Goal: Task Accomplishment & Management: Manage account settings

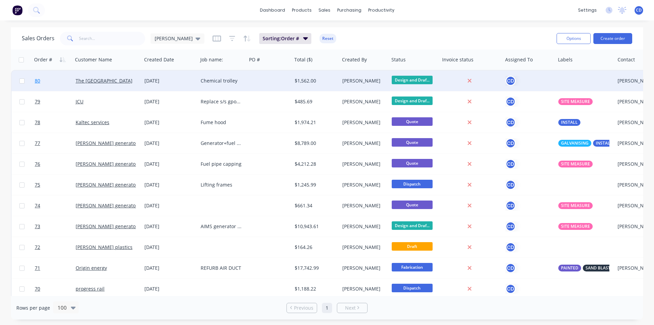
click at [56, 81] on link "80" at bounding box center [55, 81] width 41 height 20
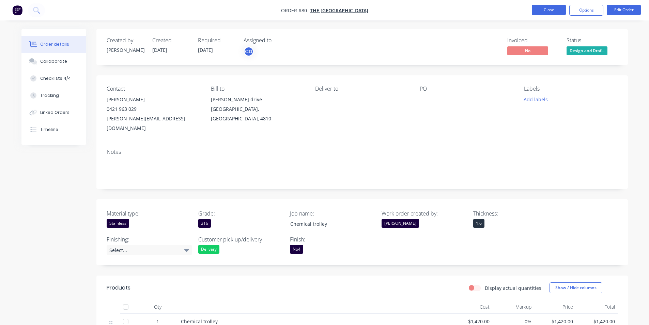
click at [547, 10] on button "Close" at bounding box center [549, 10] width 34 height 10
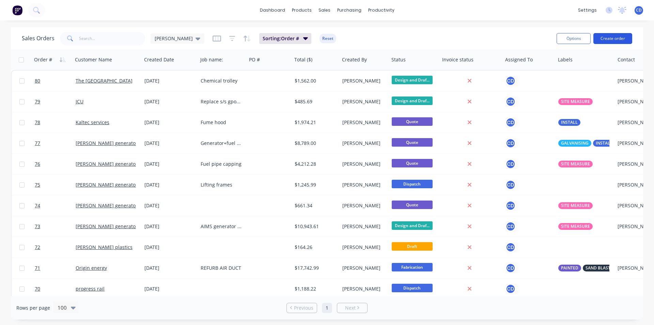
click at [606, 41] on button "Create order" at bounding box center [612, 38] width 39 height 11
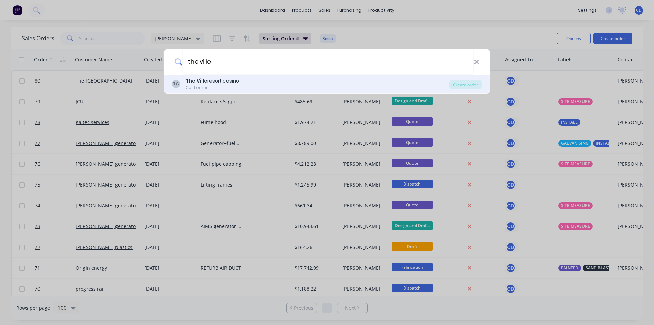
type input "the ville"
click at [236, 80] on div "The [GEOGRAPHIC_DATA]" at bounding box center [212, 80] width 53 height 7
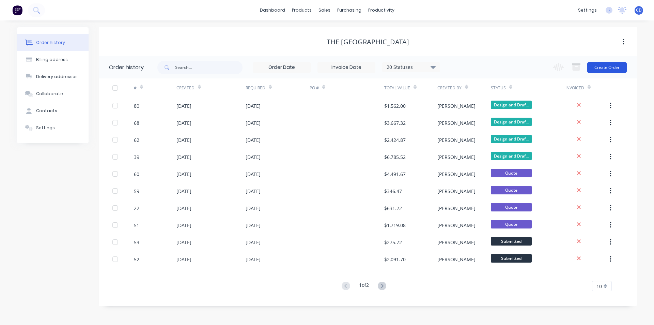
click at [597, 68] on button "Create Order" at bounding box center [607, 67] width 40 height 11
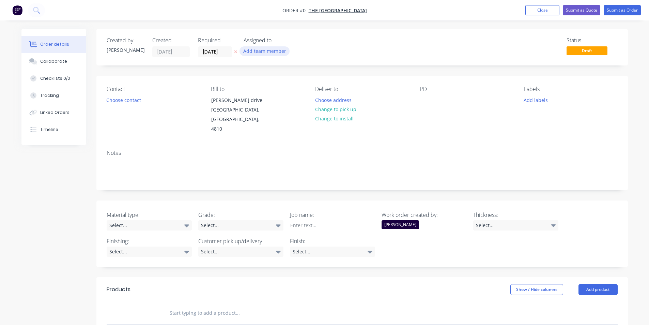
click at [265, 49] on button "Add team member" at bounding box center [264, 50] width 50 height 9
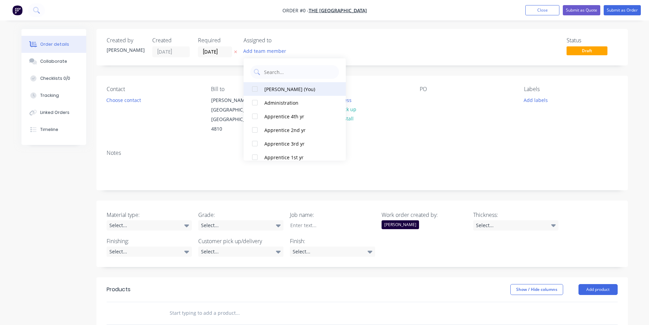
click at [280, 85] on div "[PERSON_NAME] (You)" at bounding box center [298, 88] width 68 height 7
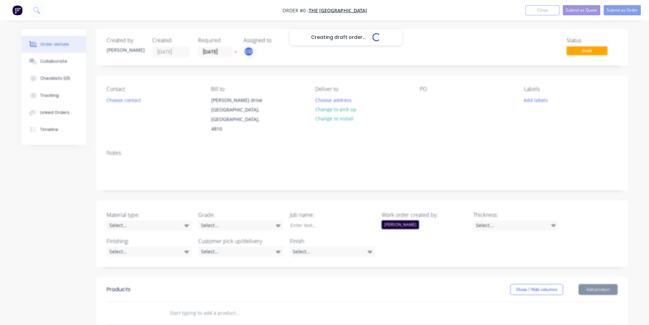
click at [167, 75] on div "Creating draft order... Loading... Order details Collaborate Checklists 0/0 Tra…" at bounding box center [325, 263] width 620 height 469
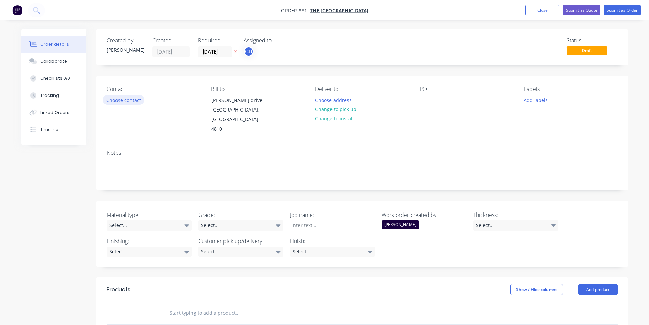
click at [136, 102] on button "Choose contact" at bounding box center [124, 99] width 42 height 9
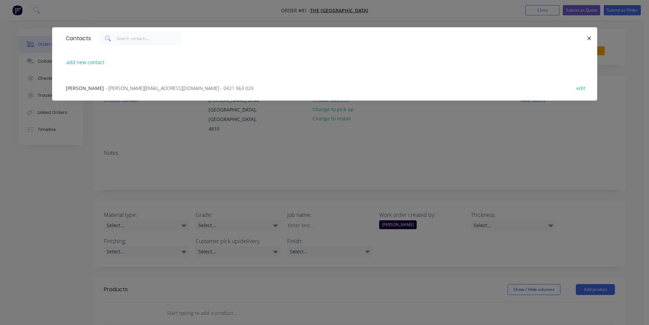
click at [125, 87] on span "- [PERSON_NAME][EMAIL_ADDRESS][DOMAIN_NAME] - 0421 963 029" at bounding box center [179, 88] width 148 height 6
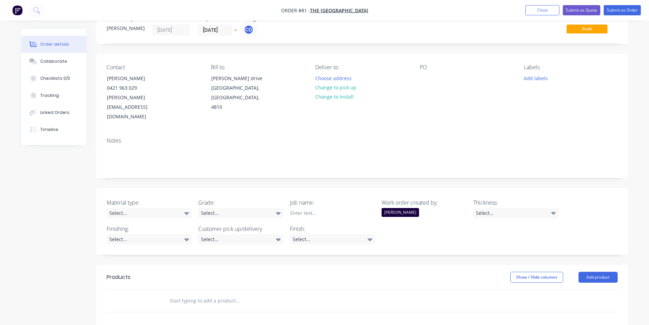
scroll to position [34, 0]
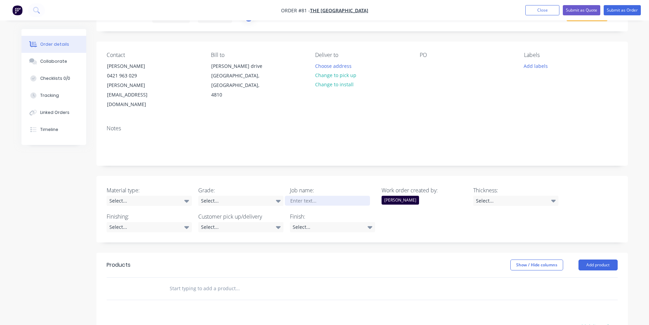
click at [308, 195] on div at bounding box center [327, 200] width 85 height 10
click at [188, 200] on icon at bounding box center [186, 201] width 5 height 3
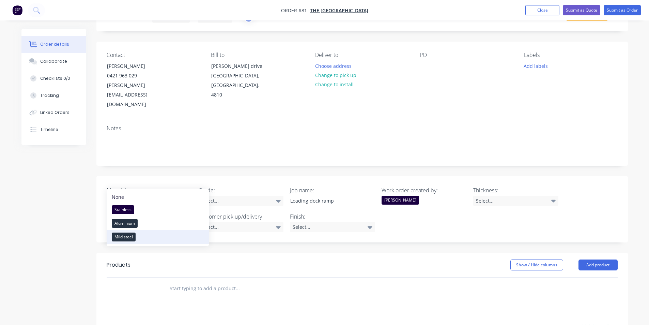
click at [138, 236] on button "Mild steel" at bounding box center [158, 237] width 102 height 14
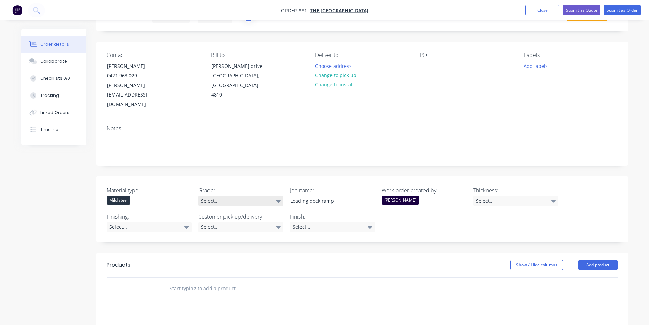
click at [276, 197] on icon at bounding box center [278, 200] width 5 height 7
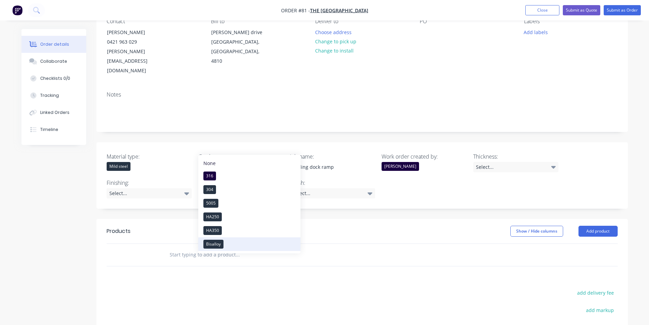
scroll to position [68, 0]
click at [223, 217] on button "HA250" at bounding box center [249, 216] width 102 height 14
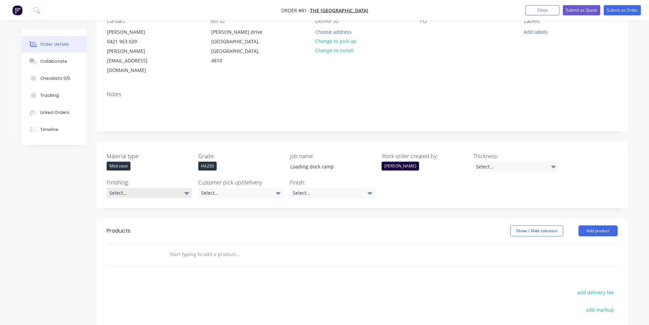
click at [186, 188] on div "Select..." at bounding box center [149, 193] width 85 height 10
click at [114, 203] on div at bounding box center [115, 204] width 14 height 14
click at [278, 189] on icon at bounding box center [278, 192] width 5 height 7
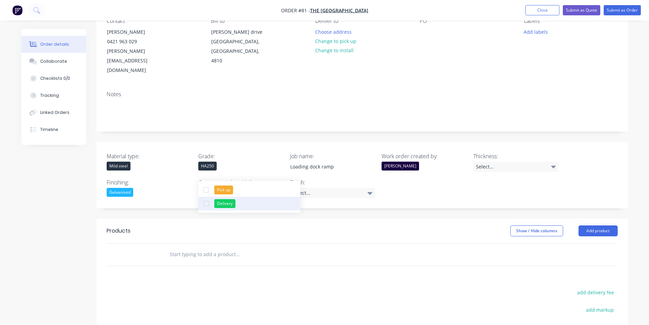
click at [204, 204] on div at bounding box center [206, 204] width 14 height 14
click at [329, 251] on div "Products Show / Hide columns Add product add delivery fee add markup add discou…" at bounding box center [361, 323] width 531 height 211
click at [557, 161] on div "Select..." at bounding box center [515, 166] width 85 height 10
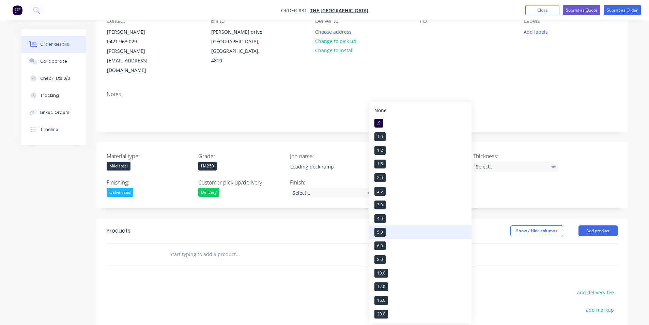
click at [388, 230] on button "5.0" at bounding box center [420, 232] width 102 height 14
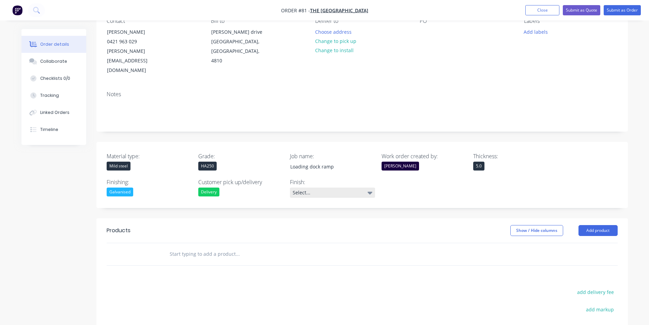
click at [370, 191] on icon at bounding box center [369, 192] width 5 height 3
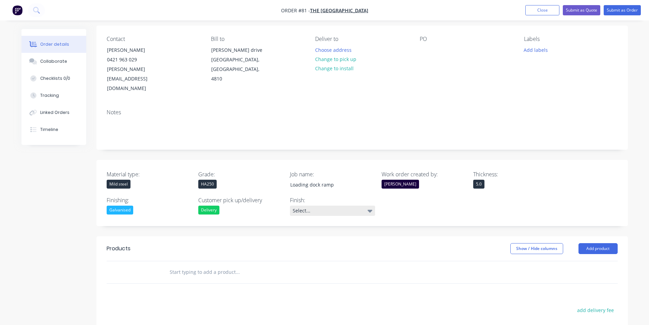
scroll to position [34, 0]
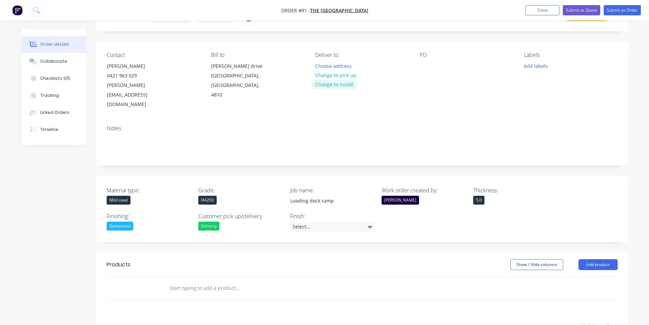
click at [337, 85] on button "Change to install" at bounding box center [334, 84] width 46 height 9
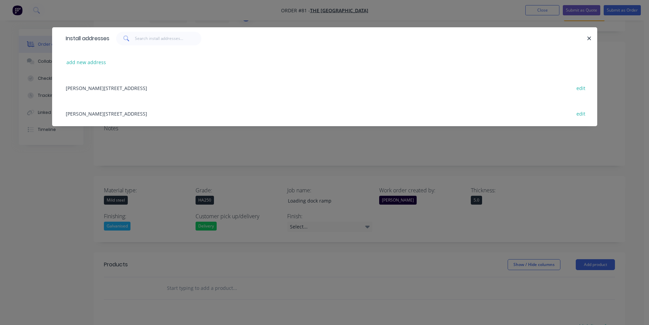
click at [207, 88] on div "[PERSON_NAME] drive, [GEOGRAPHIC_DATA], [GEOGRAPHIC_DATA], [GEOGRAPHIC_DATA], 4…" at bounding box center [324, 88] width 524 height 26
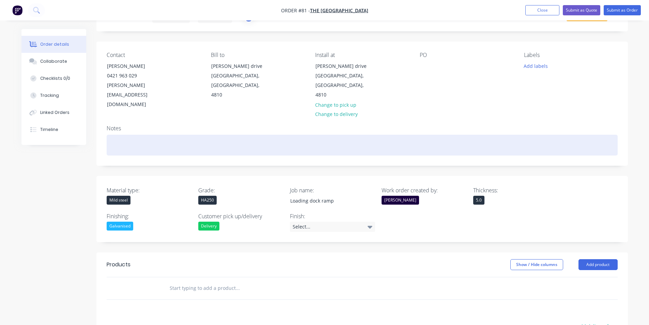
scroll to position [68, 0]
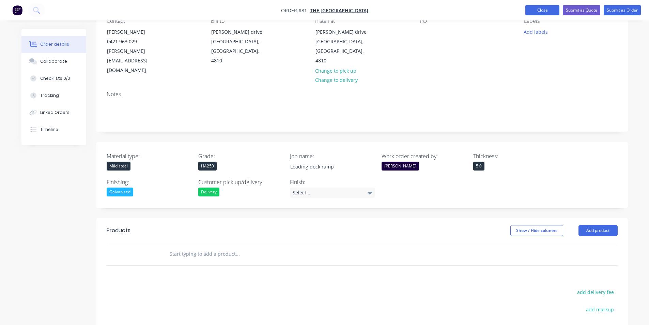
click at [551, 13] on button "Close" at bounding box center [542, 10] width 34 height 10
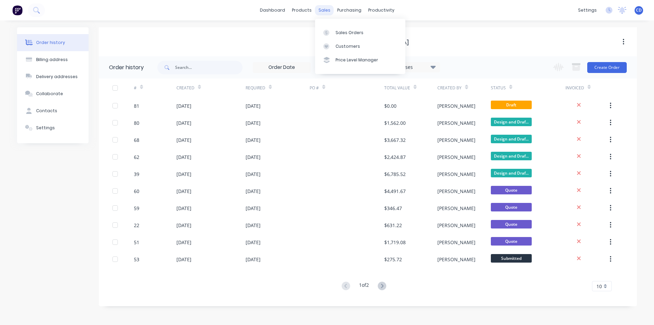
click at [331, 10] on div "sales" at bounding box center [324, 10] width 19 height 10
click at [348, 34] on div "Sales Orders" at bounding box center [349, 33] width 28 height 6
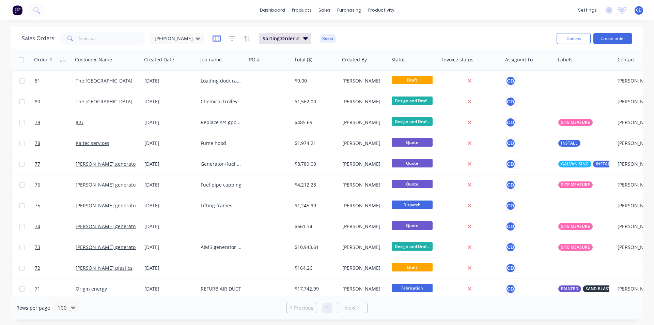
click at [213, 36] on icon "button" at bounding box center [217, 38] width 9 height 6
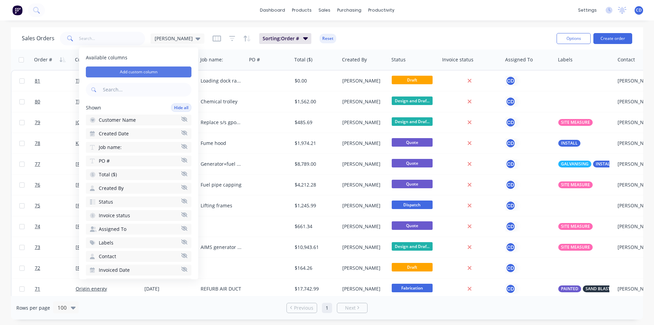
click at [168, 70] on button "Add custom column" at bounding box center [139, 71] width 106 height 11
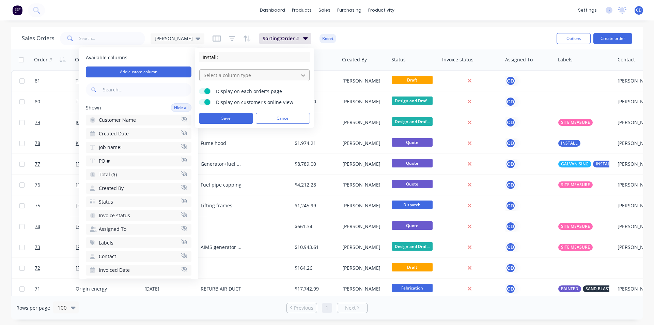
type input "Install:"
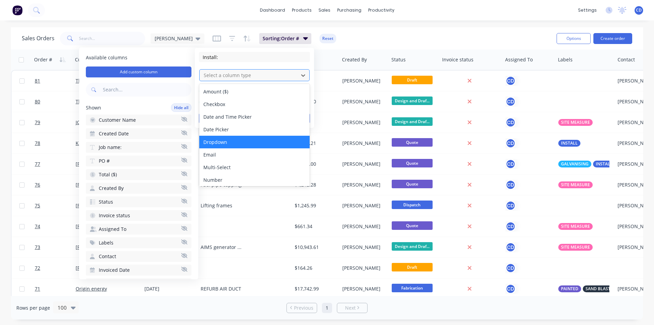
click at [247, 140] on div "Dropdown" at bounding box center [254, 142] width 110 height 13
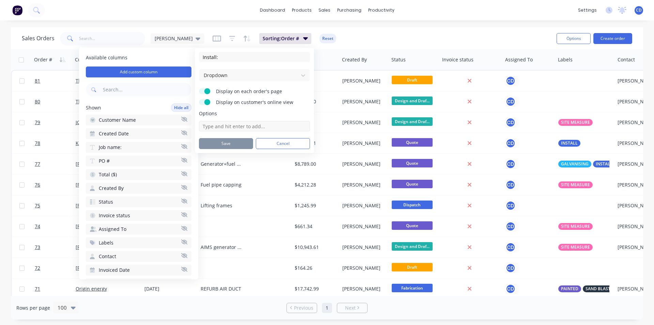
click at [246, 124] on input at bounding box center [254, 126] width 111 height 10
type input "Yes"
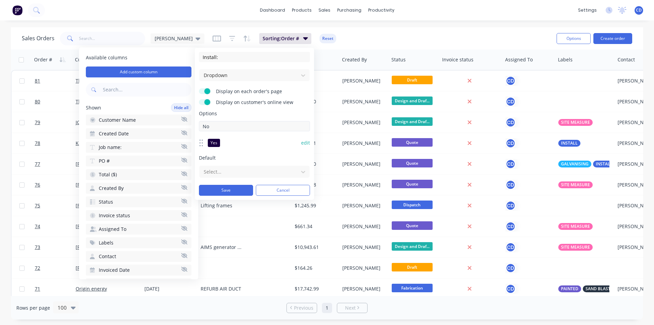
type input "No"
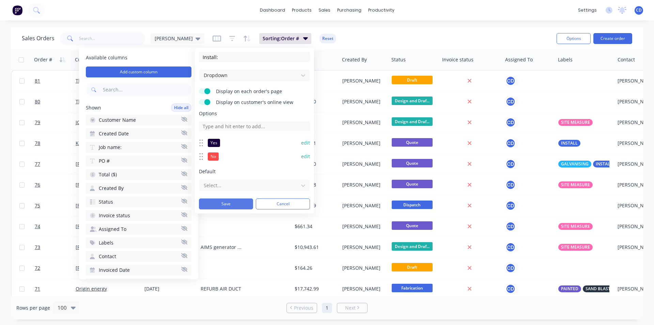
click at [232, 206] on button "Save" at bounding box center [226, 203] width 54 height 11
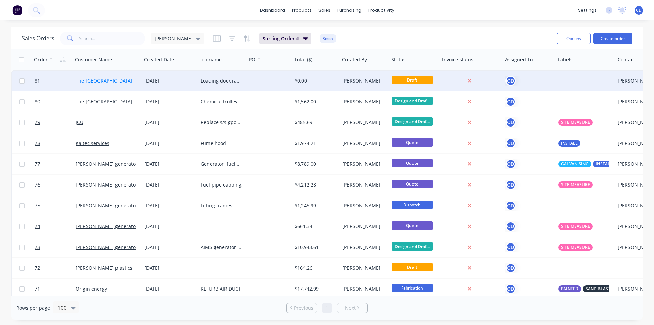
click at [88, 81] on link "The [GEOGRAPHIC_DATA]" at bounding box center [104, 80] width 57 height 6
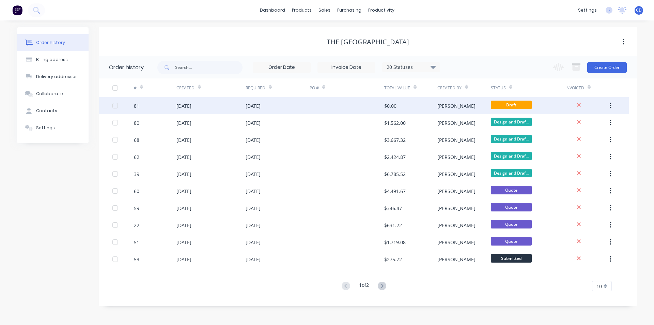
click at [238, 106] on div "[DATE]" at bounding box center [210, 105] width 69 height 17
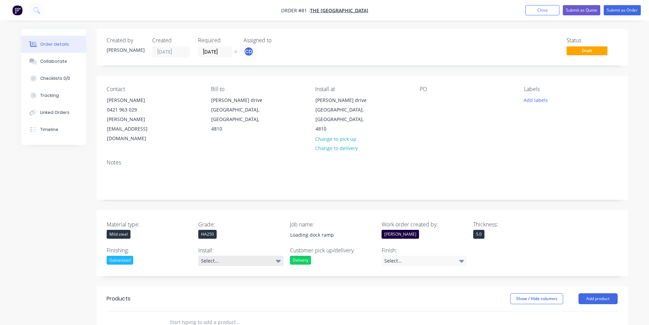
click at [280, 257] on icon at bounding box center [278, 260] width 5 height 7
click at [220, 272] on button "Yes" at bounding box center [249, 270] width 102 height 14
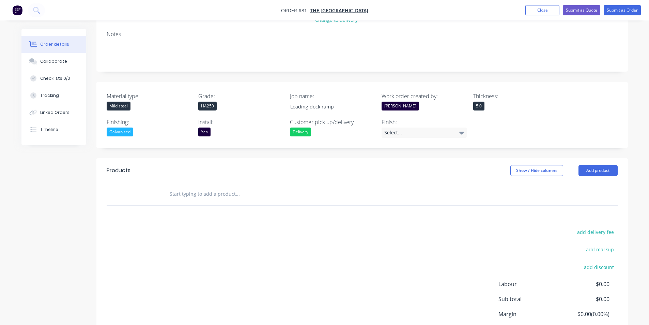
scroll to position [95, 0]
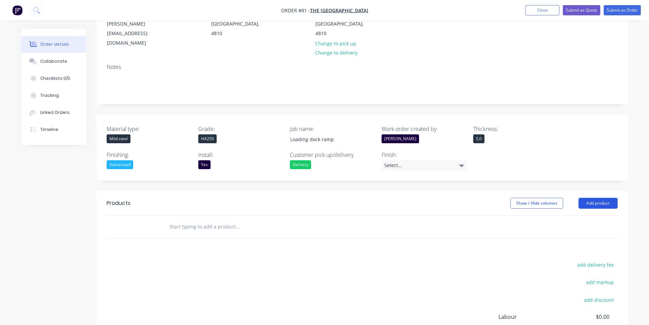
click at [603, 198] on button "Add product" at bounding box center [597, 203] width 39 height 11
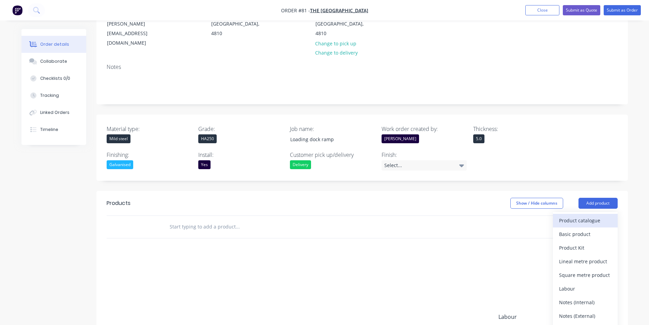
click at [588, 215] on div "Product catalogue" at bounding box center [585, 220] width 52 height 10
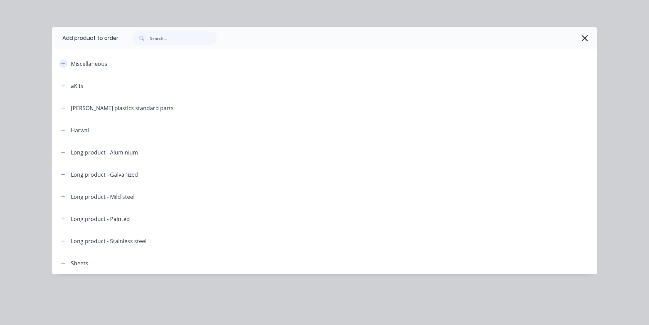
click at [63, 64] on icon "button" at bounding box center [63, 64] width 4 height 4
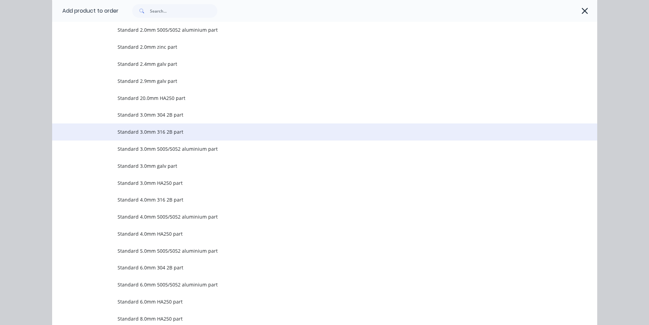
scroll to position [545, 0]
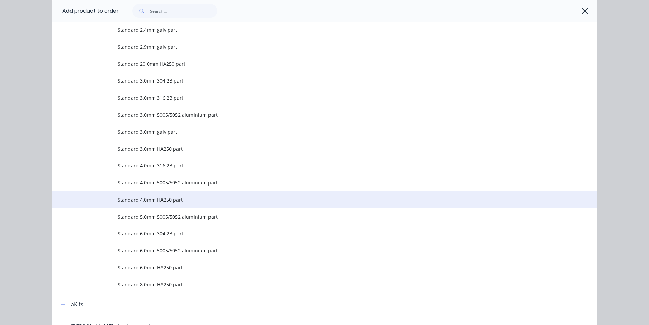
click at [162, 200] on span "Standard 4.0mm HA250 part" at bounding box center [309, 199] width 383 height 7
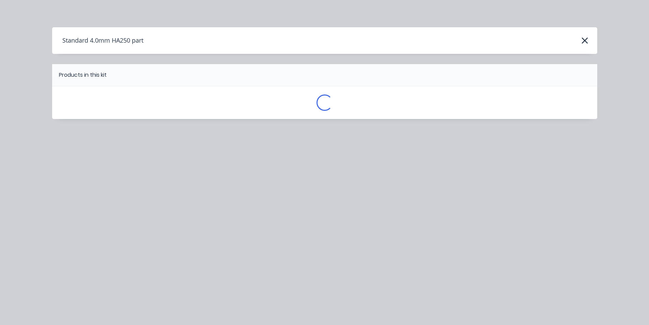
scroll to position [0, 0]
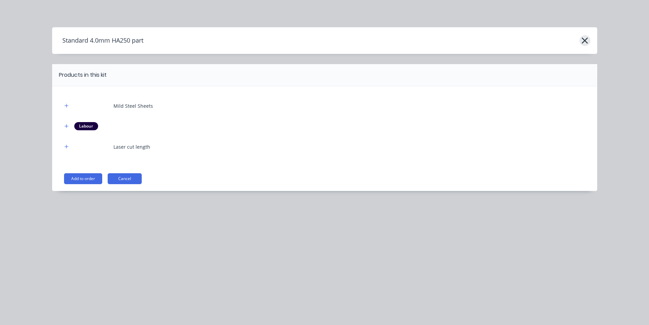
click at [584, 40] on icon "button" at bounding box center [585, 40] width 6 height 6
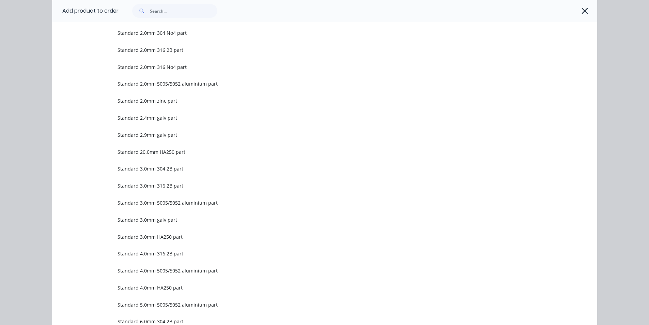
scroll to position [477, 0]
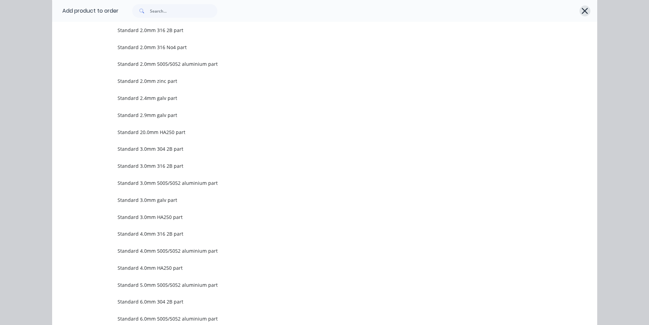
click at [581, 10] on icon "button" at bounding box center [584, 11] width 7 height 10
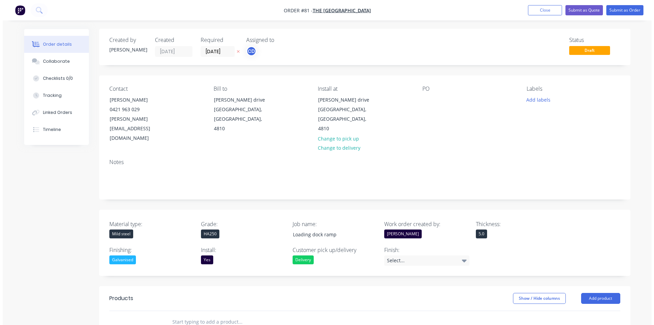
scroll to position [0, 0]
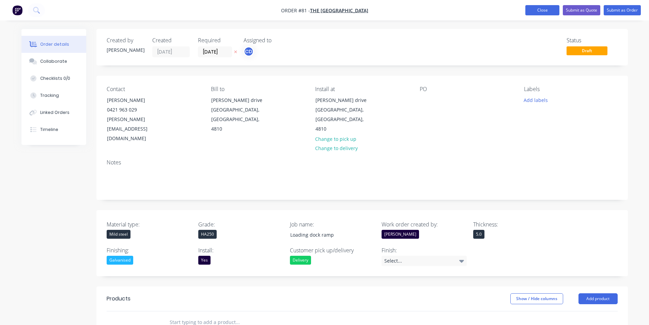
click at [553, 8] on button "Close" at bounding box center [542, 10] width 34 height 10
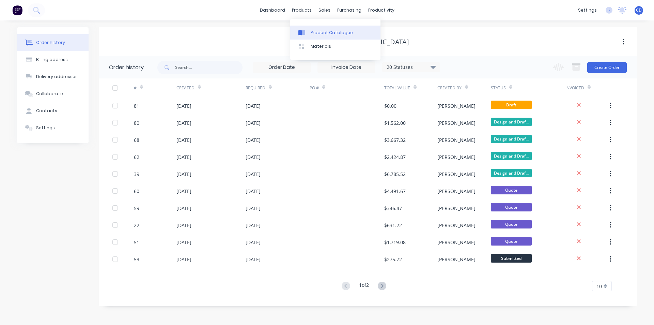
click at [322, 32] on div "Product Catalogue" at bounding box center [332, 33] width 42 height 6
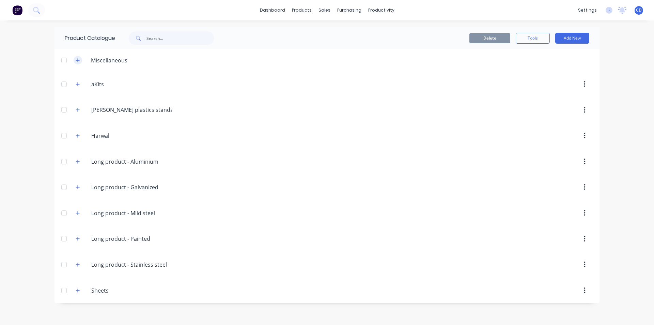
click at [77, 61] on icon "button" at bounding box center [78, 60] width 4 height 5
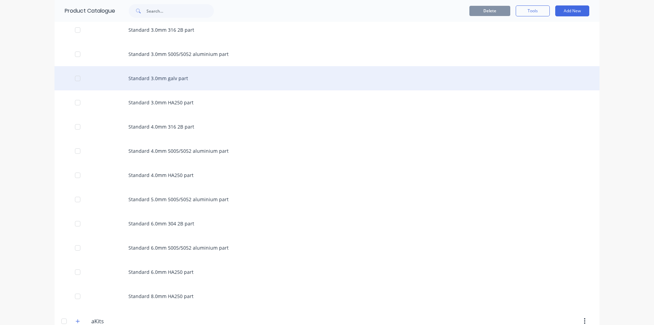
scroll to position [817, 0]
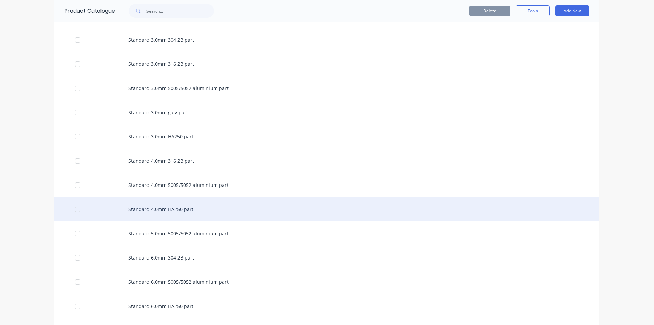
click at [166, 214] on div "Standard 4.0mm HA250 part" at bounding box center [326, 209] width 545 height 24
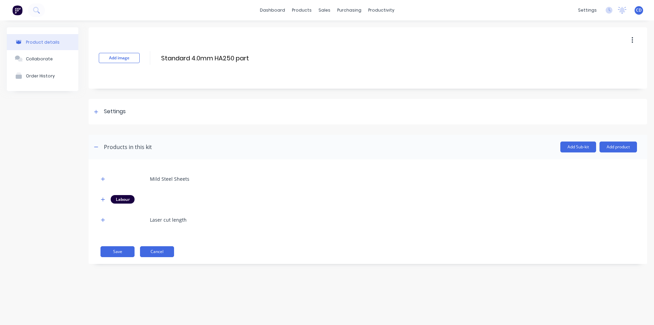
click at [149, 251] on button "Cancel" at bounding box center [157, 251] width 34 height 11
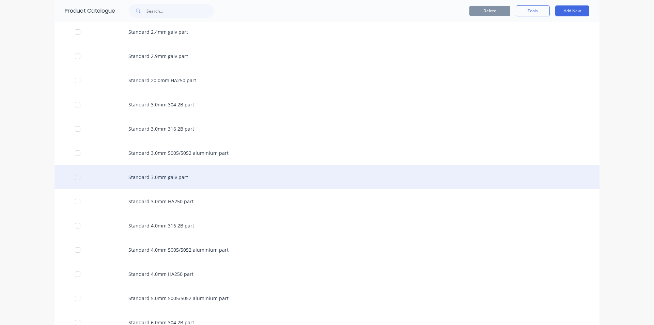
scroll to position [783, 0]
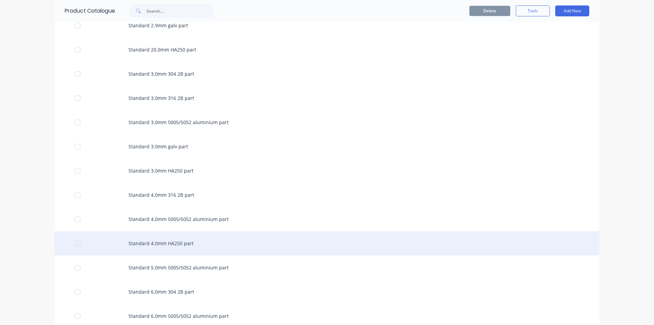
click at [74, 244] on div at bounding box center [78, 243] width 14 height 14
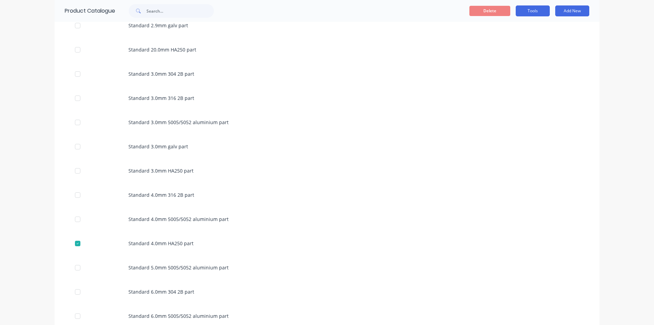
click at [530, 10] on button "Tools" at bounding box center [533, 10] width 34 height 11
click at [521, 24] on div "Duplicate product" at bounding box center [517, 29] width 52 height 10
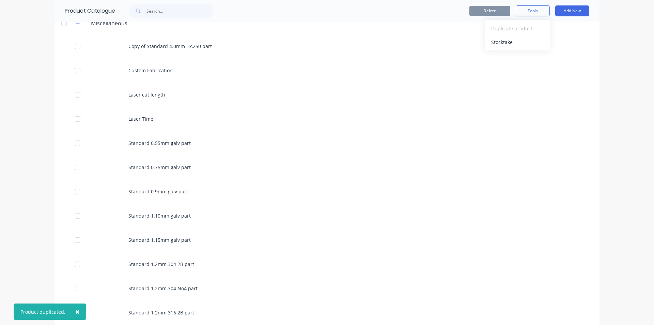
scroll to position [0, 0]
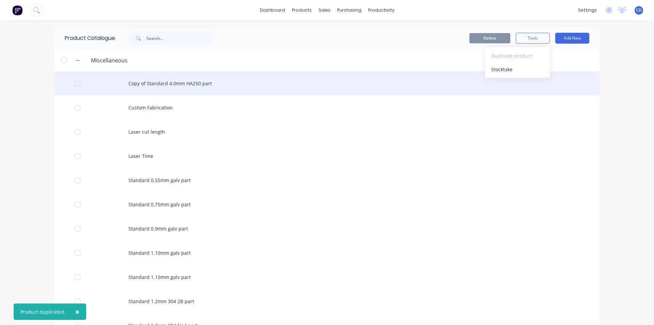
click at [148, 82] on div "Copy of Standard 4.0mm HA250 part" at bounding box center [326, 83] width 545 height 24
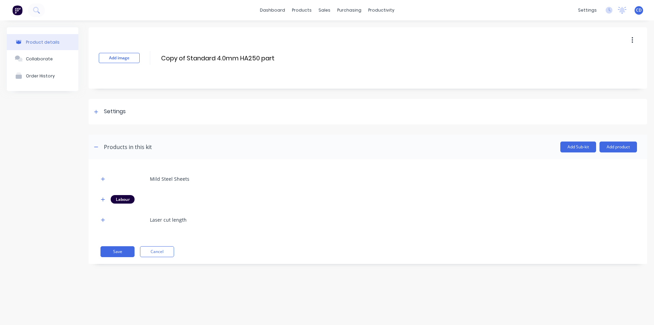
drag, startPoint x: 187, startPoint y: 56, endPoint x: 153, endPoint y: 59, distance: 34.5
click at [153, 59] on div "Add image Copy of Standard 4.0mm HA250 part Copy of Standard 4.0mm HA250 part E…" at bounding box center [368, 57] width 559 height 61
click at [194, 57] on input "Standard 4.0mm HA250 part" at bounding box center [220, 58] width 121 height 10
type input "Standard 5.0mm HA250 part"
click at [101, 181] on icon "button" at bounding box center [103, 178] width 4 height 5
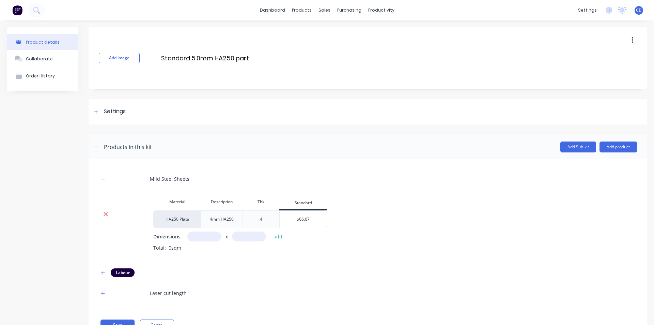
click at [107, 213] on icon at bounding box center [106, 214] width 4 height 4
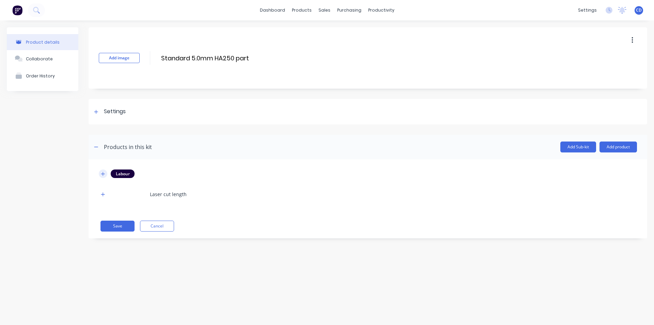
click at [101, 176] on button "button" at bounding box center [103, 173] width 9 height 9
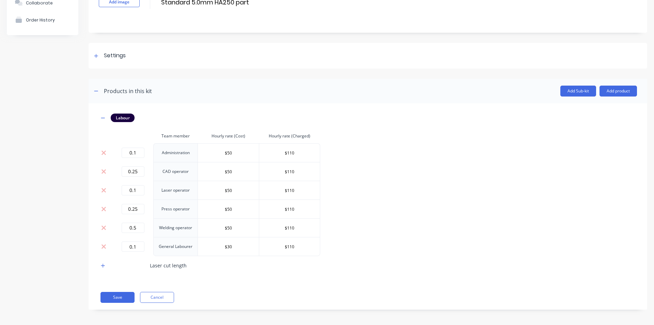
scroll to position [58, 0]
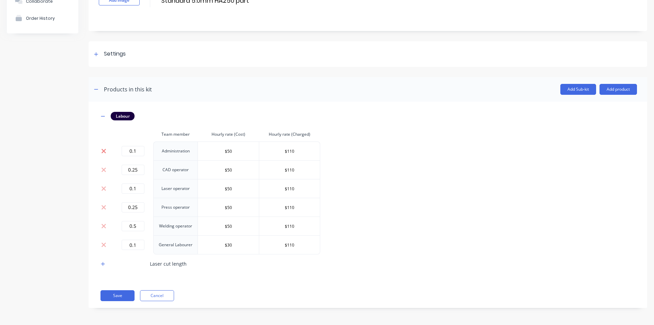
click at [104, 151] on icon at bounding box center [103, 150] width 4 height 4
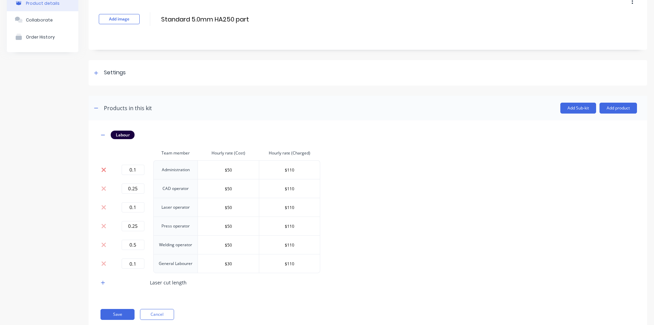
click at [104, 151] on th at bounding box center [106, 153] width 14 height 14
click at [104, 150] on th at bounding box center [106, 153] width 14 height 14
click at [104, 168] on icon at bounding box center [103, 169] width 5 height 7
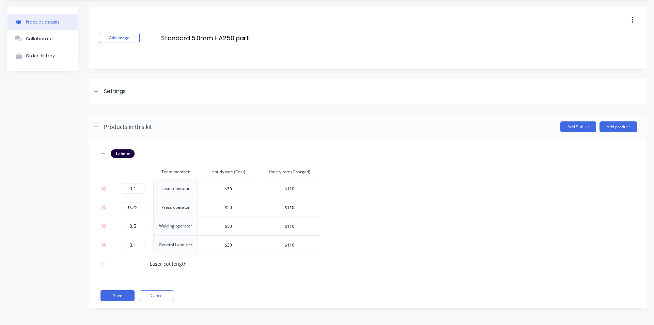
scroll to position [20, 0]
click at [104, 168] on th at bounding box center [106, 172] width 14 height 14
click at [106, 185] on td at bounding box center [106, 188] width 14 height 19
click at [106, 192] on td at bounding box center [106, 188] width 14 height 19
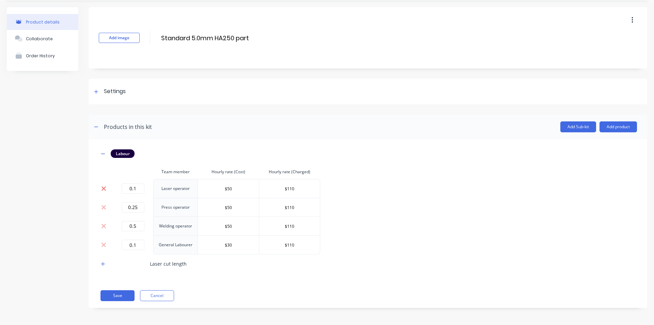
click at [103, 189] on icon at bounding box center [103, 188] width 4 height 4
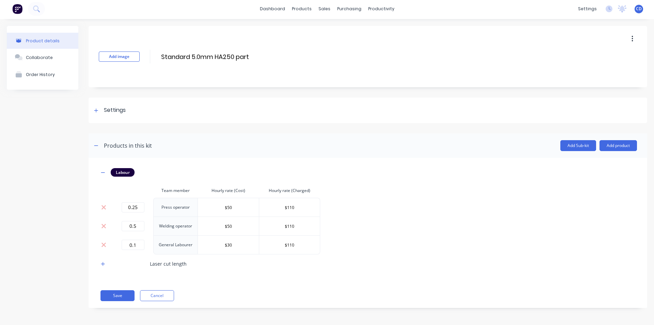
scroll to position [1, 0]
click at [106, 207] on icon at bounding box center [103, 207] width 5 height 7
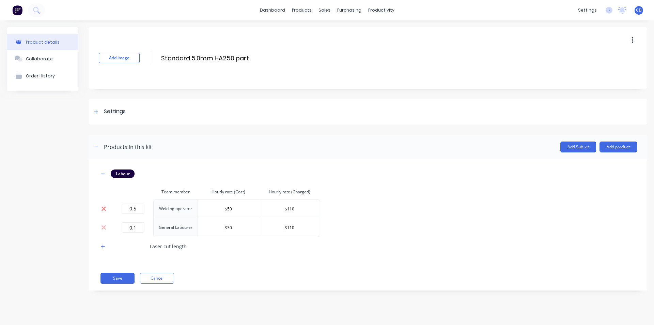
click at [103, 212] on icon at bounding box center [103, 208] width 5 height 7
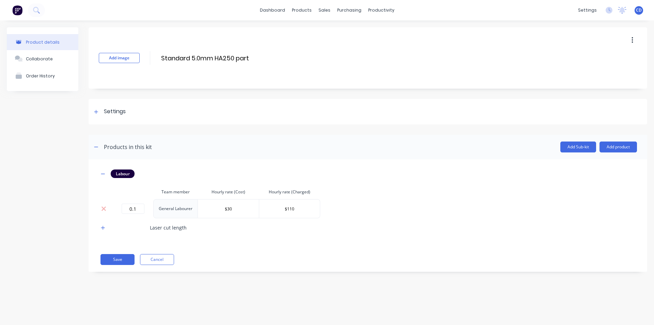
click at [101, 210] on button at bounding box center [103, 208] width 9 height 7
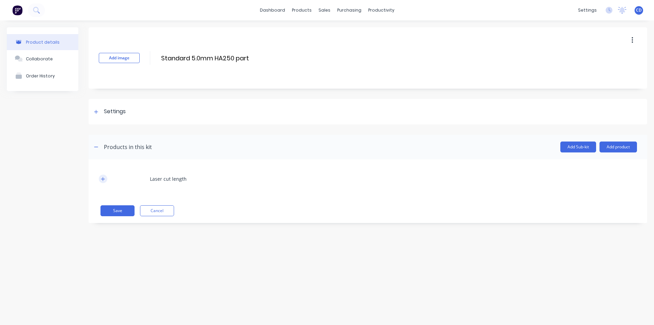
click at [106, 177] on button "button" at bounding box center [103, 178] width 9 height 9
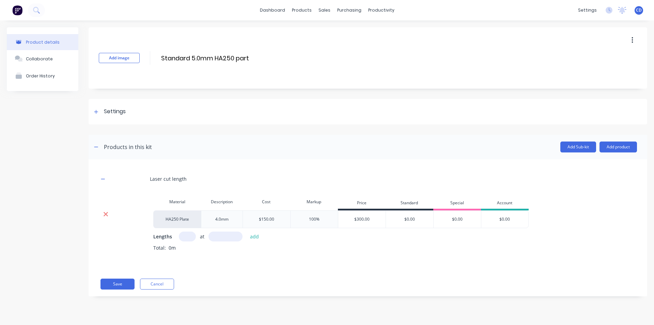
click at [106, 217] on icon at bounding box center [105, 213] width 5 height 7
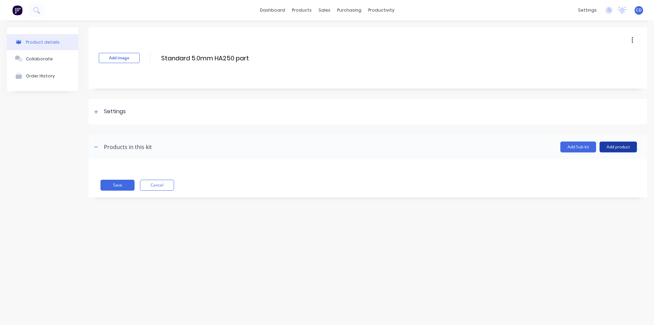
click at [615, 146] on button "Add product" at bounding box center [617, 146] width 37 height 11
click at [598, 164] on div "Product catalogue" at bounding box center [604, 164] width 52 height 10
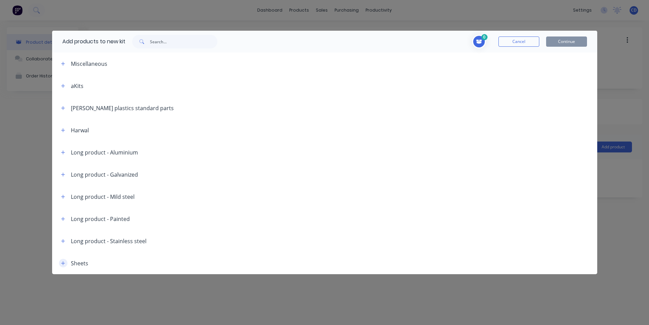
click at [64, 263] on icon "button" at bounding box center [63, 263] width 4 height 4
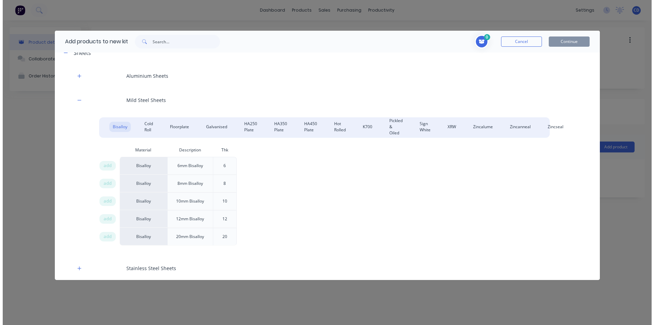
scroll to position [210, 0]
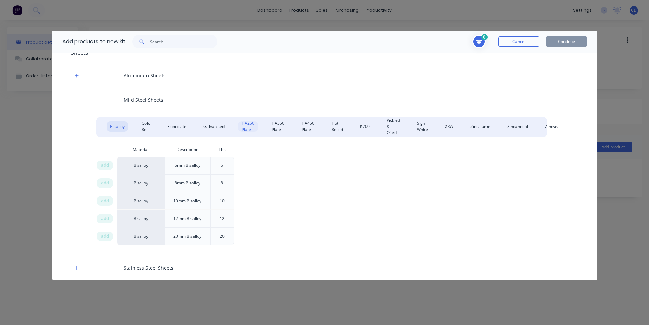
click at [247, 124] on div "HA250 Plate" at bounding box center [248, 126] width 20 height 10
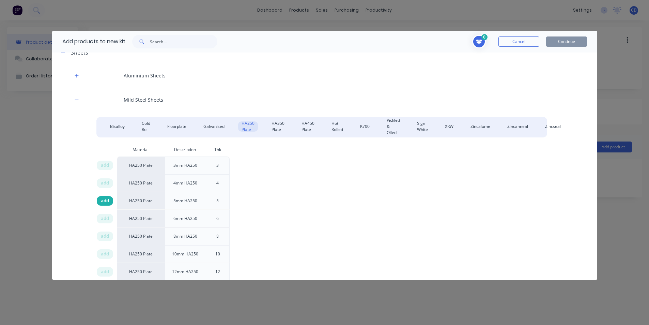
click at [109, 202] on span "add" at bounding box center [105, 200] width 8 height 7
click at [569, 40] on button "Continue" at bounding box center [566, 41] width 41 height 10
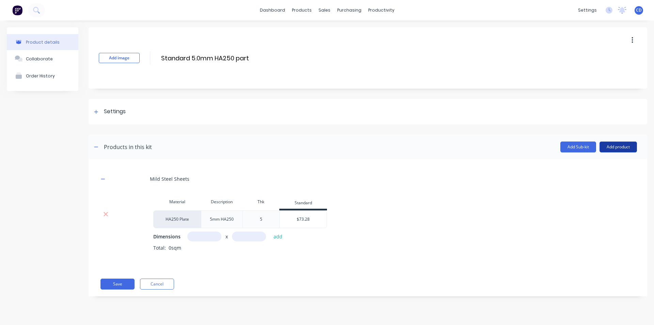
click at [632, 148] on button "Add product" at bounding box center [617, 146] width 37 height 11
click at [593, 176] on div "Labour" at bounding box center [604, 178] width 52 height 10
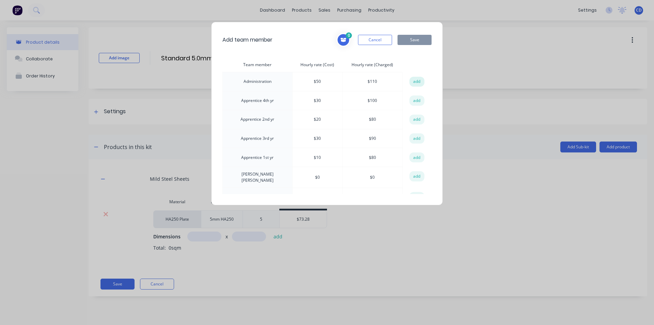
click at [416, 80] on button "add" at bounding box center [416, 82] width 15 height 10
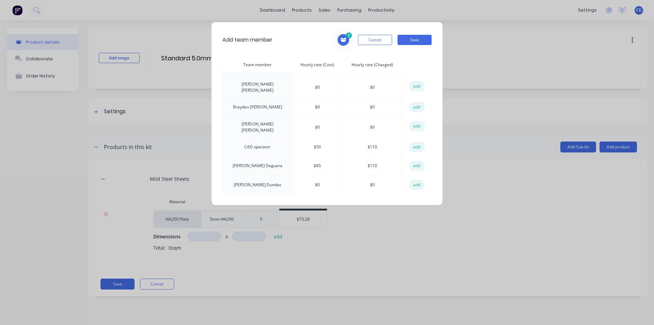
scroll to position [102, 0]
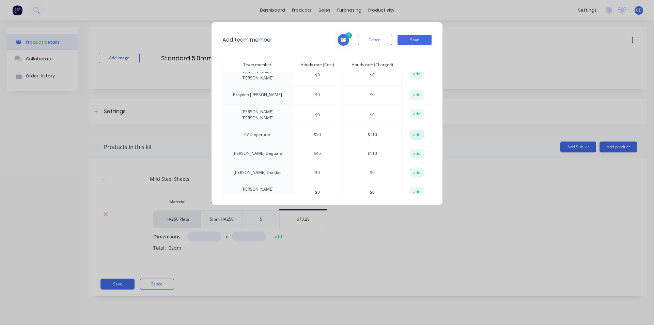
click at [414, 131] on button "add" at bounding box center [416, 134] width 15 height 10
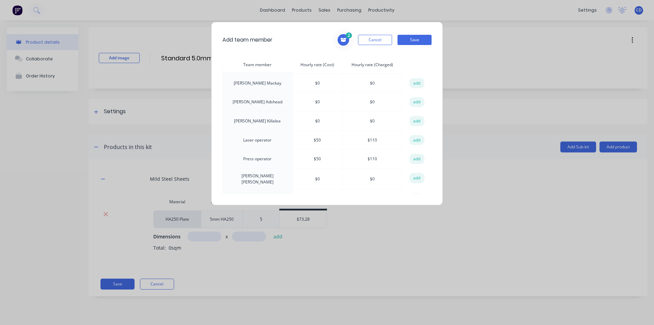
scroll to position [307, 0]
click at [412, 118] on button "add" at bounding box center [416, 123] width 15 height 10
click at [415, 137] on button "add" at bounding box center [416, 142] width 15 height 10
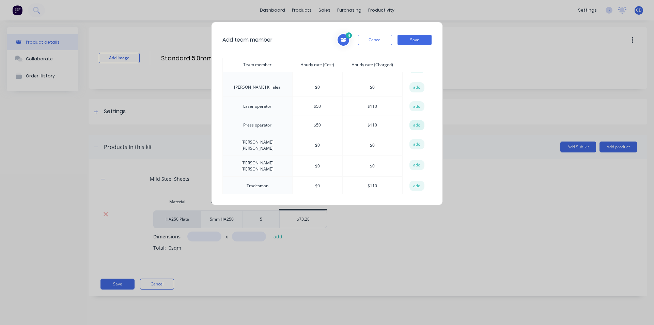
scroll to position [333, 0]
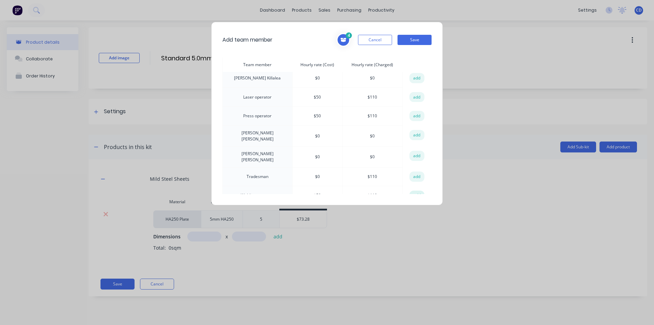
click at [418, 190] on button "add" at bounding box center [416, 195] width 15 height 10
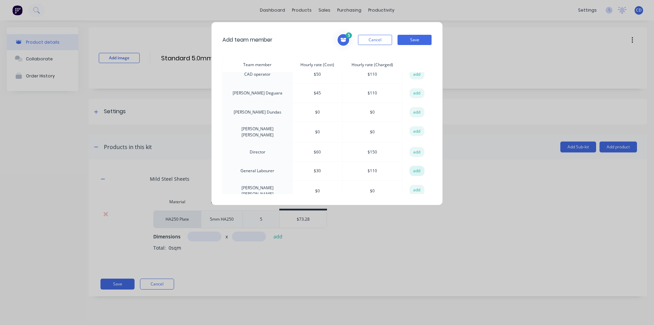
click at [415, 166] on button "add" at bounding box center [416, 171] width 15 height 10
click at [420, 40] on button "Save" at bounding box center [414, 40] width 34 height 10
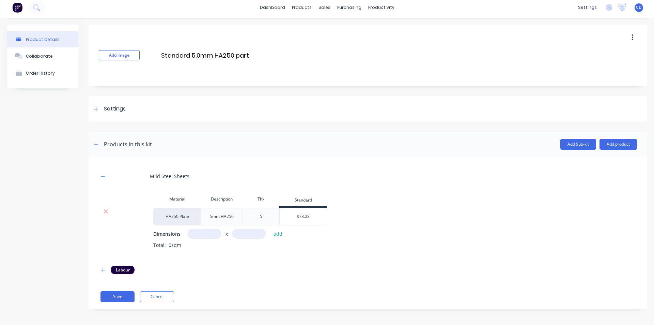
scroll to position [4, 0]
click at [102, 269] on icon "button" at bounding box center [103, 269] width 4 height 4
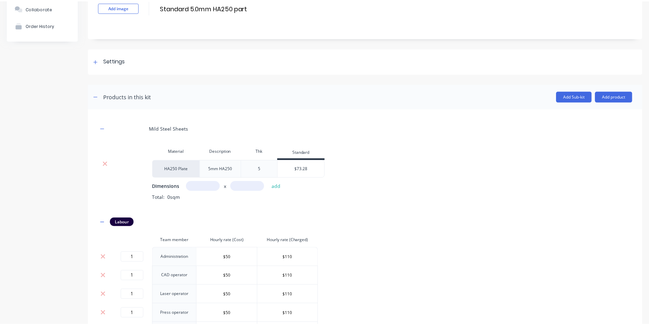
scroll to position [131, 0]
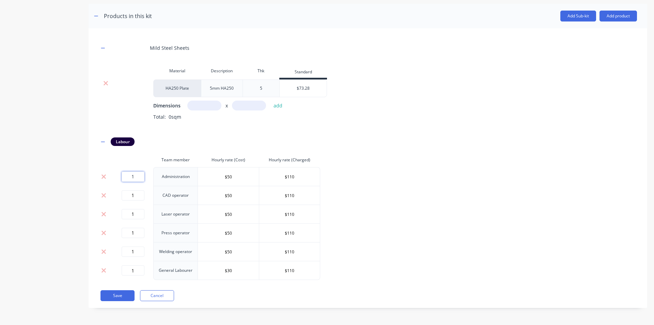
click at [142, 179] on input "1" at bounding box center [133, 176] width 23 height 10
type input "0.1"
click at [139, 194] on input "1" at bounding box center [133, 195] width 23 height 10
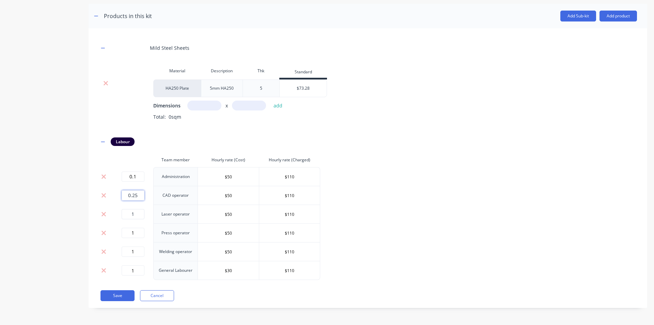
type input "0.25"
click at [134, 215] on input "1" at bounding box center [133, 214] width 23 height 10
type input "0.1"
click at [138, 230] on input "1" at bounding box center [133, 233] width 23 height 10
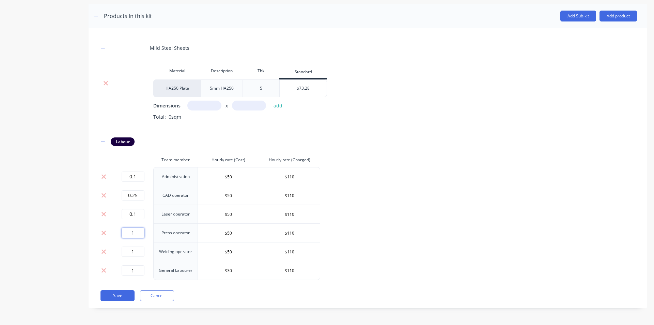
click at [138, 230] on input "1" at bounding box center [133, 233] width 23 height 10
type input "0.25"
click at [136, 250] on input "1" at bounding box center [133, 251] width 23 height 10
type input "0.5"
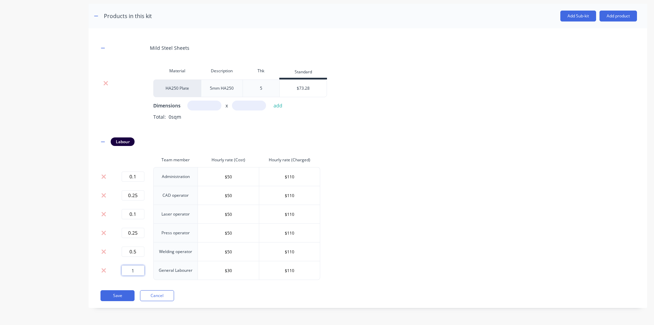
click at [135, 270] on input "1" at bounding box center [133, 270] width 23 height 10
type input "0.1"
click at [614, 15] on button "Add product" at bounding box center [617, 16] width 37 height 11
click at [597, 35] on div "Product catalogue" at bounding box center [604, 34] width 52 height 10
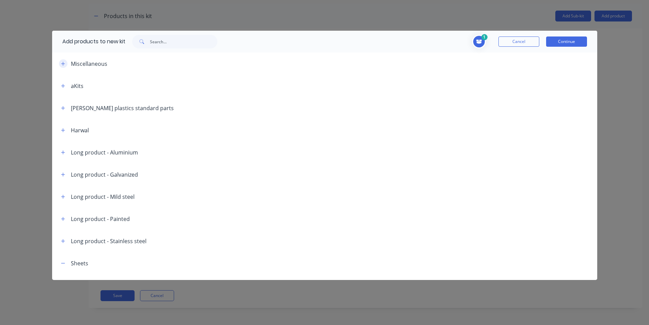
click at [66, 62] on button "button" at bounding box center [63, 63] width 9 height 9
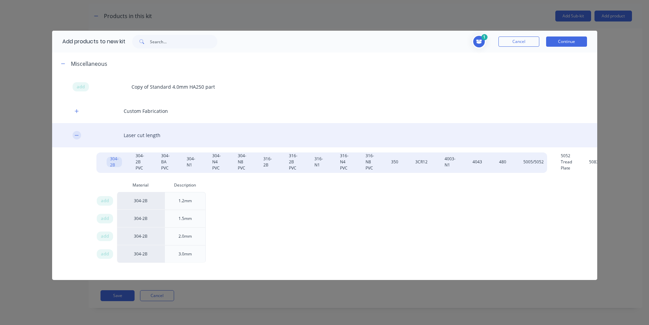
click at [75, 133] on icon "button" at bounding box center [77, 135] width 4 height 5
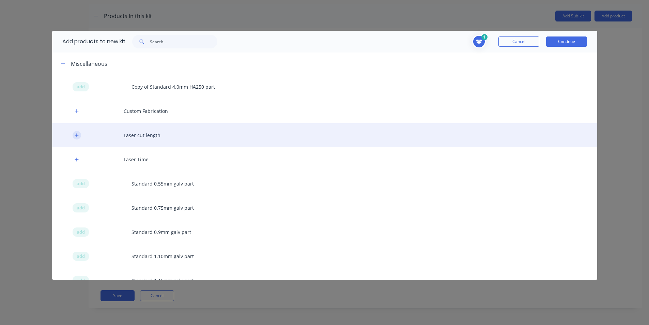
click at [75, 133] on icon "button" at bounding box center [77, 135] width 4 height 5
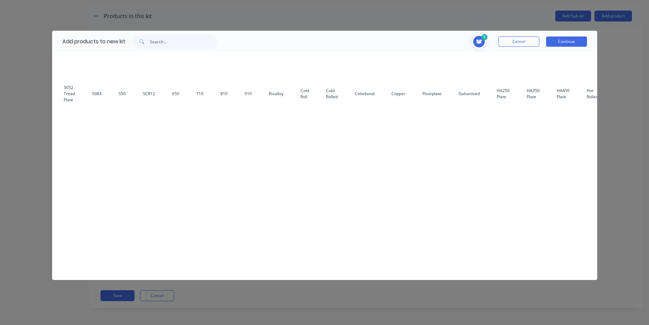
scroll to position [68, 506]
click at [491, 95] on div "HA250 Plate" at bounding box center [494, 94] width 20 height 10
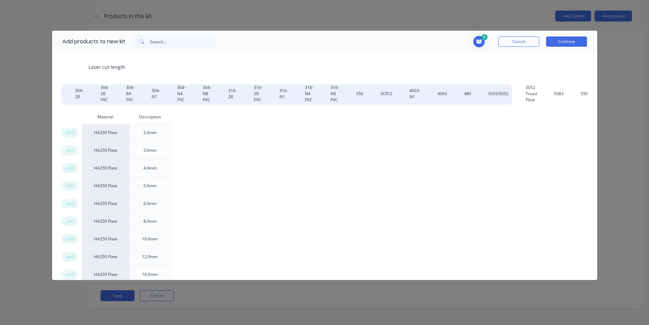
scroll to position [68, 0]
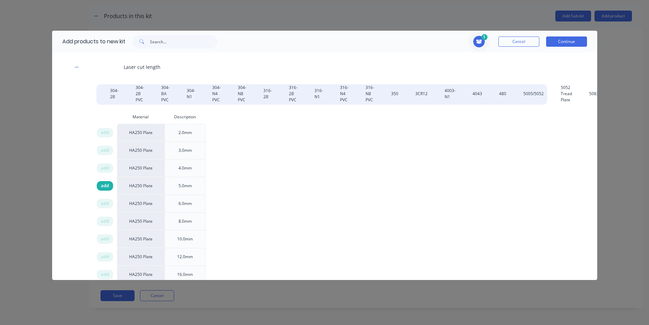
click at [103, 185] on span "add" at bounding box center [105, 185] width 8 height 7
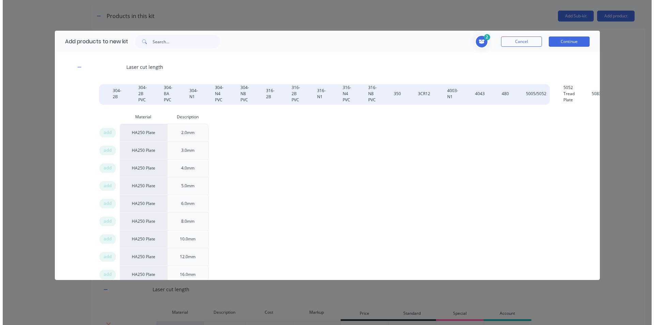
scroll to position [102, 0]
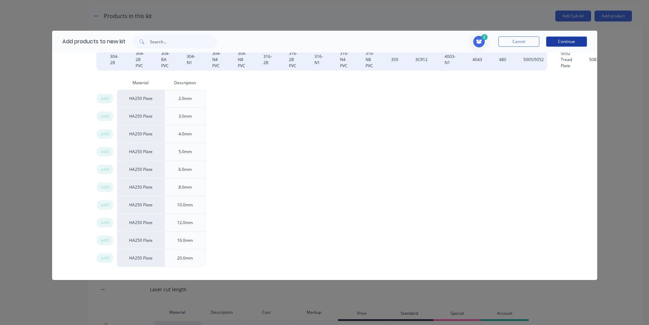
click at [583, 39] on button "Continue" at bounding box center [566, 41] width 41 height 10
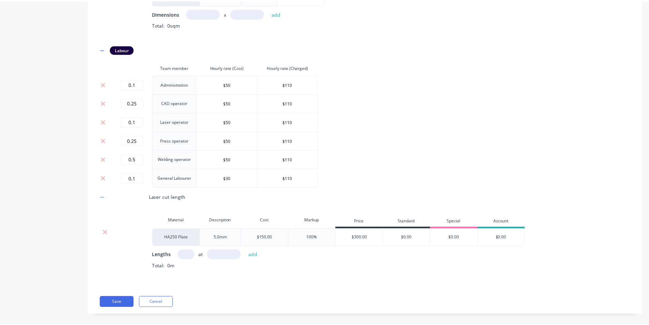
scroll to position [230, 0]
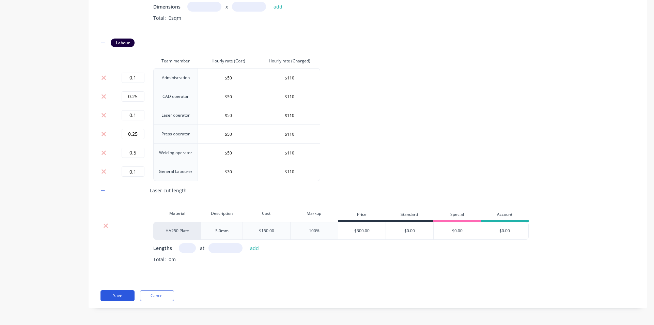
click at [119, 296] on button "Save" at bounding box center [117, 295] width 34 height 11
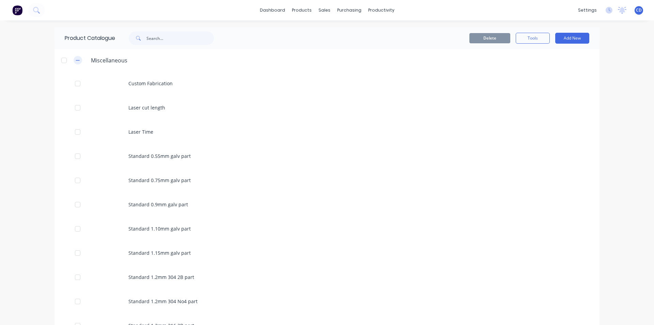
click at [76, 61] on icon "button" at bounding box center [78, 60] width 4 height 5
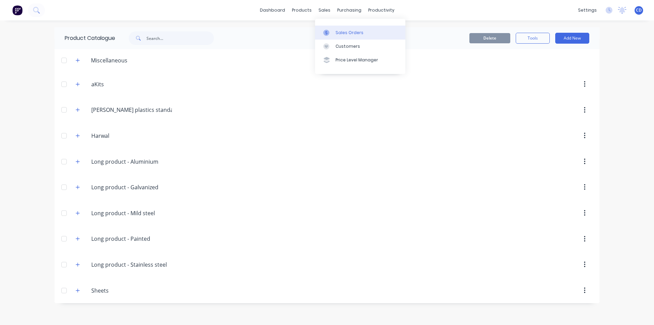
click at [339, 30] on div "Sales Orders" at bounding box center [349, 33] width 28 height 6
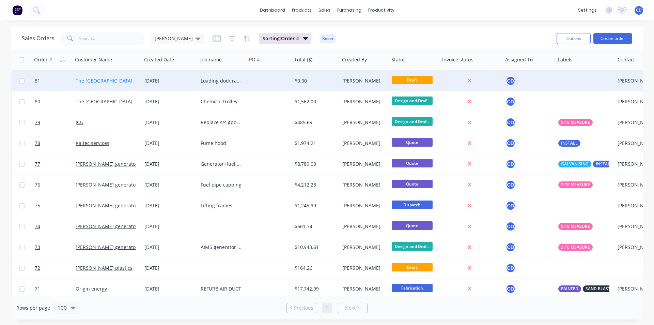
click at [107, 81] on link "The [GEOGRAPHIC_DATA]" at bounding box center [104, 80] width 57 height 6
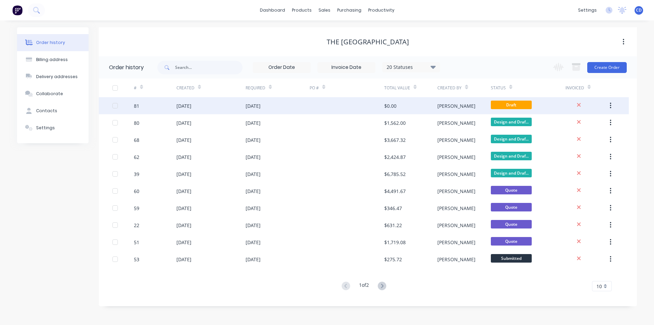
click at [173, 107] on div "81" at bounding box center [155, 105] width 43 height 17
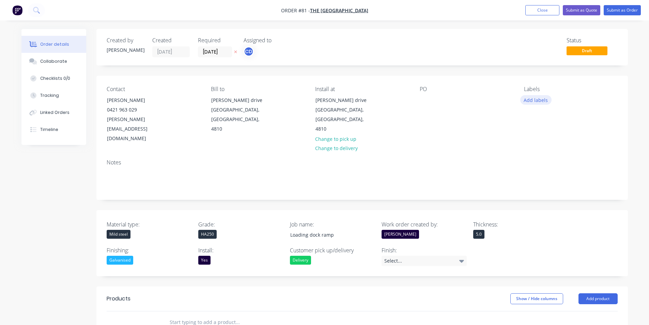
click at [535, 98] on button "Add labels" at bounding box center [535, 99] width 31 height 9
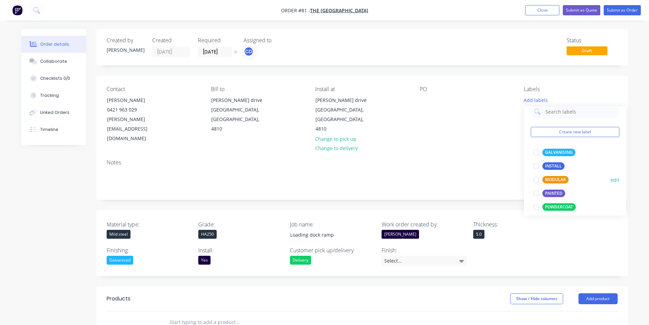
scroll to position [34, 0]
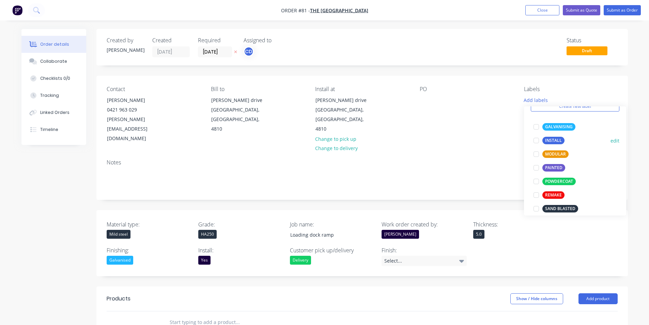
click at [534, 141] on div at bounding box center [536, 141] width 14 height 14
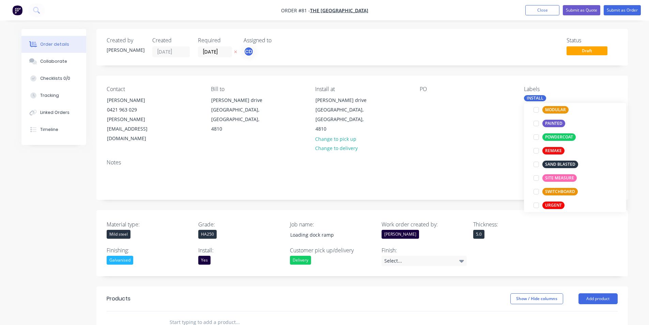
scroll to position [82, 0]
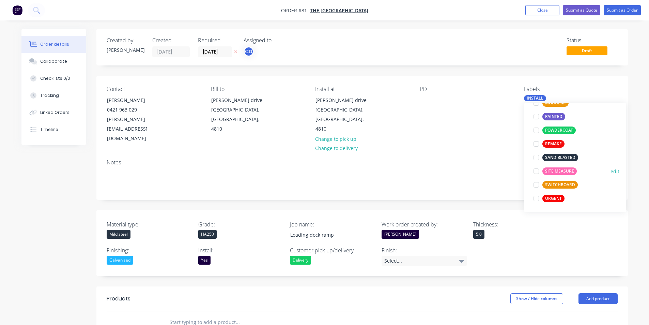
click at [536, 171] on div at bounding box center [536, 171] width 14 height 14
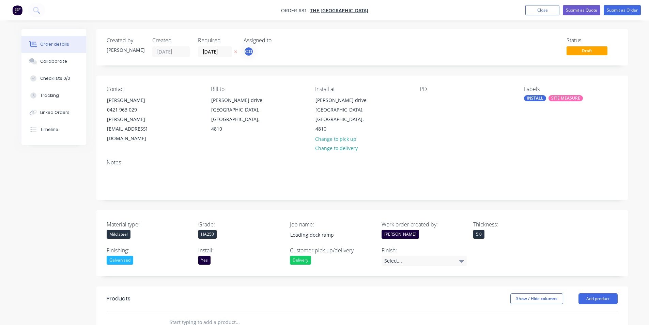
click at [481, 133] on div "Contact [PERSON_NAME] [PHONE_NUMBER] [PERSON_NAME][EMAIL_ADDRESS][DOMAIN_NAME] …" at bounding box center [361, 115] width 531 height 78
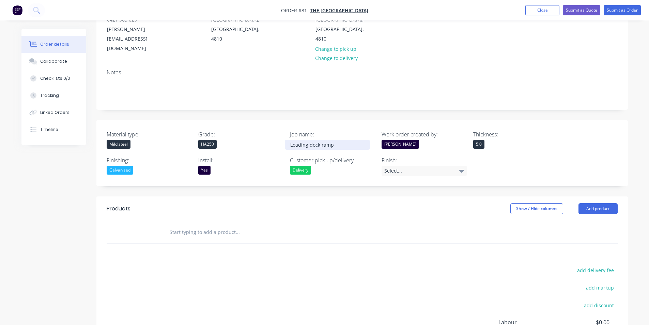
scroll to position [102, 0]
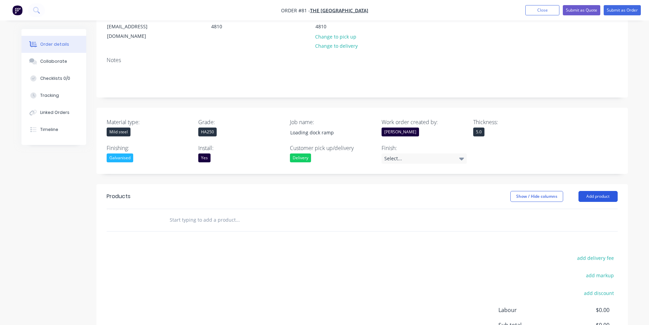
click at [584, 191] on button "Add product" at bounding box center [597, 196] width 39 height 11
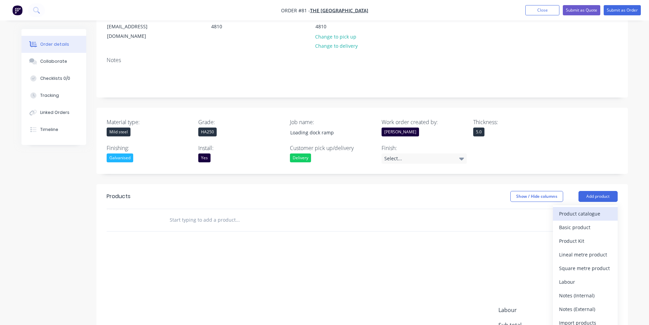
click at [577, 208] on div "Product catalogue" at bounding box center [585, 213] width 52 height 10
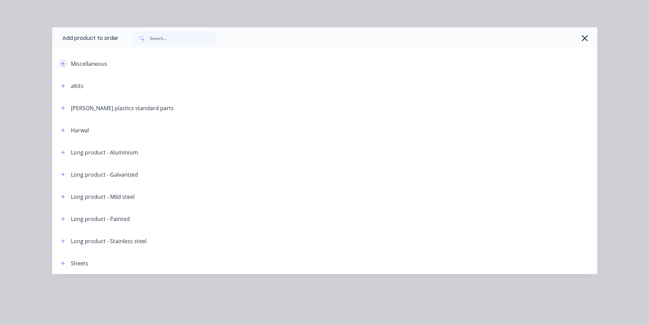
click at [60, 62] on button "button" at bounding box center [63, 63] width 9 height 9
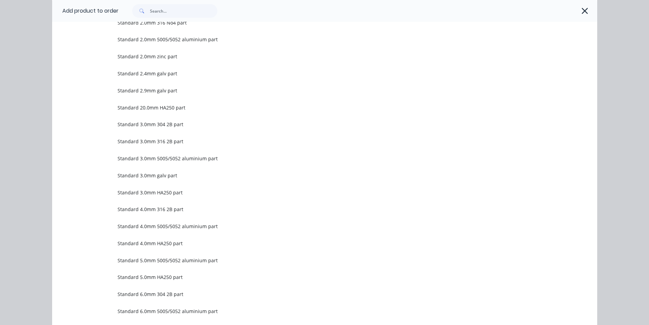
scroll to position [511, 0]
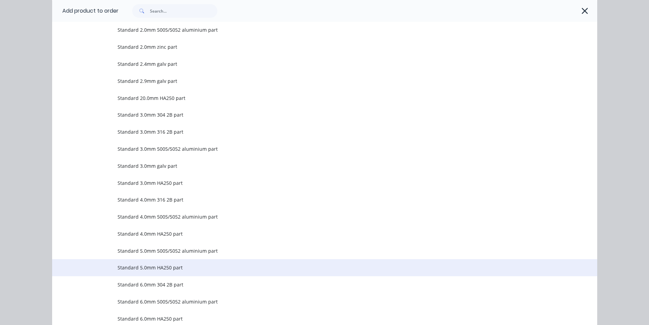
click at [157, 266] on span "Standard 5.0mm HA250 part" at bounding box center [309, 267] width 383 height 7
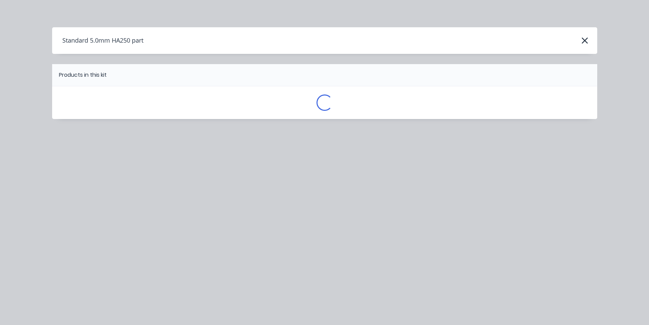
scroll to position [0, 0]
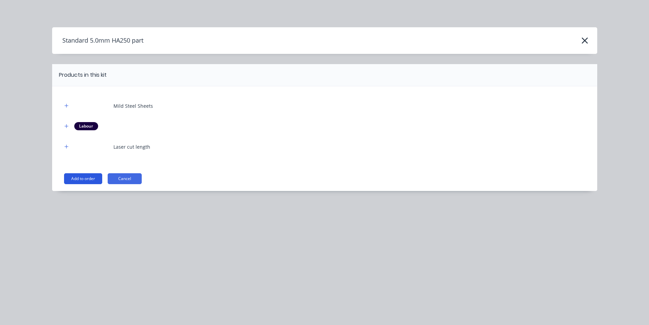
click at [83, 179] on button "Add to order" at bounding box center [83, 178] width 38 height 11
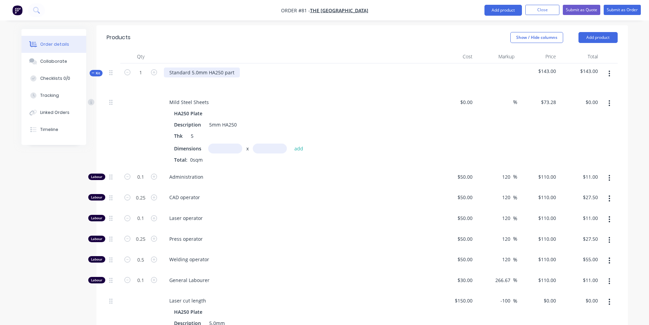
scroll to position [272, 0]
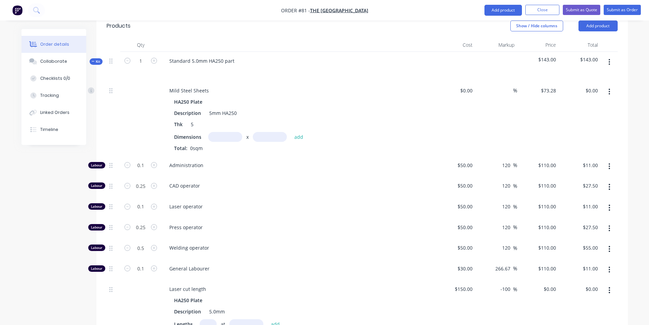
click at [219, 132] on input "text" at bounding box center [225, 137] width 34 height 10
type input "1.7m"
click at [268, 132] on input "text" at bounding box center [270, 137] width 34 height 10
type input "1.7m"
click at [297, 132] on button "add" at bounding box center [299, 136] width 16 height 9
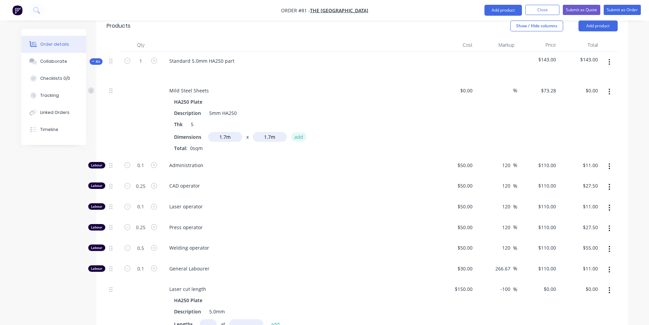
type input "$211.78"
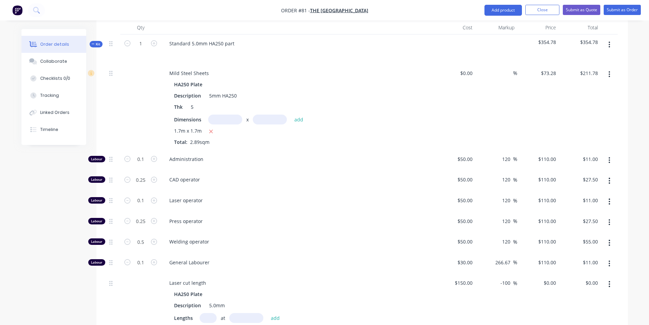
scroll to position [307, 0]
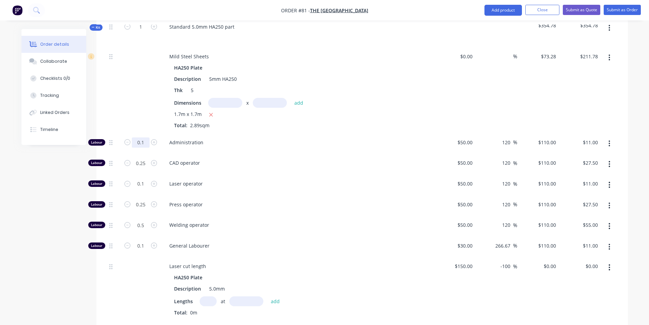
click at [146, 137] on input "0.1" at bounding box center [141, 142] width 18 height 10
type input "1"
type input "$110.00"
click at [146, 143] on input "0.25" at bounding box center [141, 142] width 18 height 10
type input "0.5"
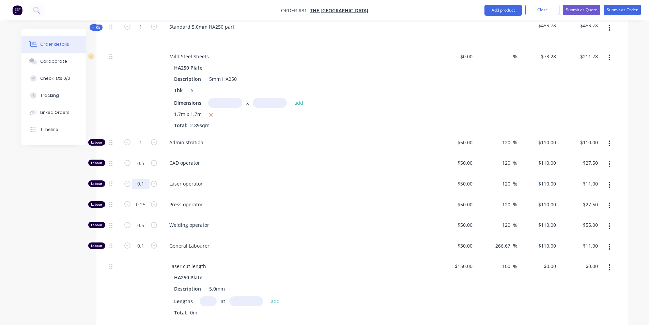
type input "$55.00"
click at [145, 147] on input "0.1" at bounding box center [141, 142] width 18 height 10
type input "0.5"
type input "$55.00"
click at [148, 147] on input "0.25" at bounding box center [141, 142] width 18 height 10
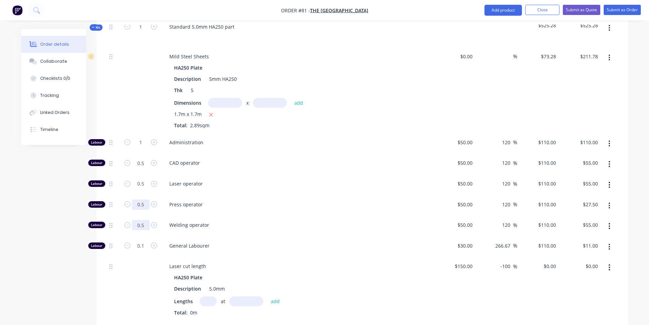
type input "0.5"
type input "$55.00"
click at [146, 147] on input "0.5" at bounding box center [141, 142] width 18 height 10
type input "0"
type input "$0.00"
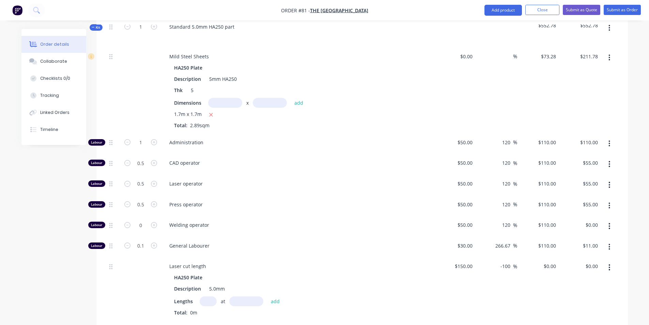
drag, startPoint x: 104, startPoint y: 282, endPoint x: 106, endPoint y: 277, distance: 5.3
click at [104, 282] on div "Qty Cost Markup Price Total Kit 1 Standard 5.0mm HA250 part $552.78 $552.78 Mil…" at bounding box center [361, 180] width 531 height 353
click at [143, 147] on input "0.1" at bounding box center [141, 142] width 18 height 10
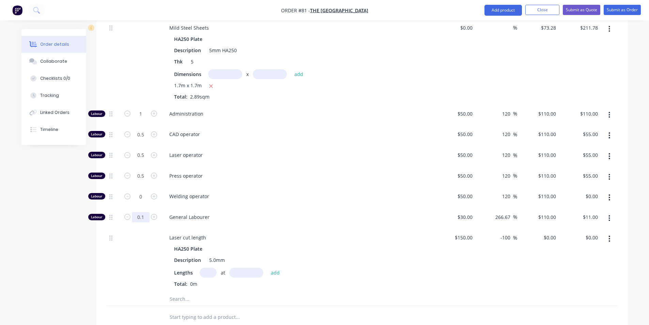
scroll to position [341, 0]
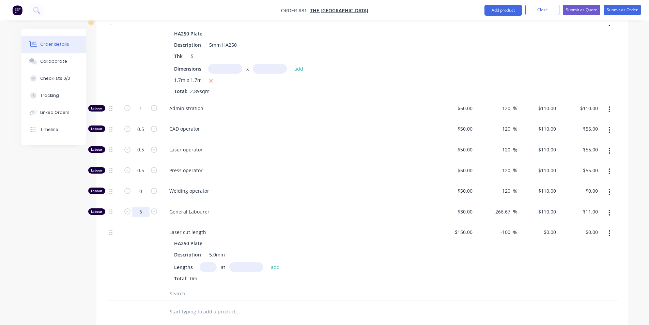
type input "6"
type input "$660.00"
click at [127, 244] on div at bounding box center [140, 254] width 41 height 63
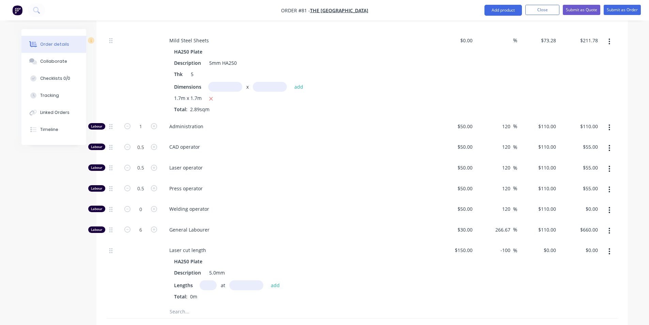
scroll to position [288, 0]
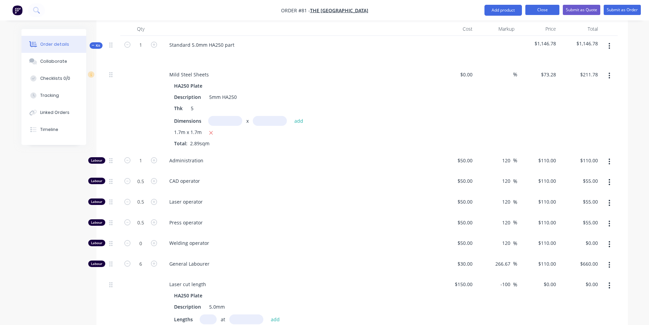
click at [539, 7] on button "Close" at bounding box center [542, 10] width 34 height 10
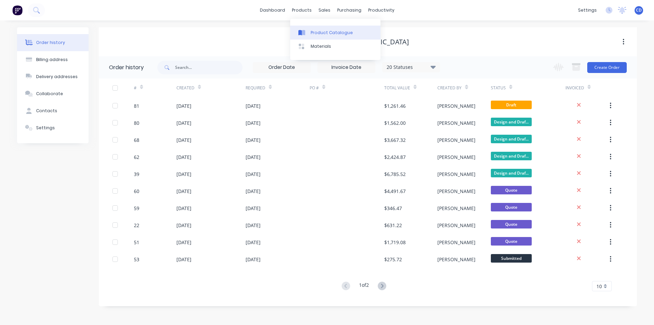
click at [320, 33] on div "Product Catalogue" at bounding box center [332, 33] width 42 height 6
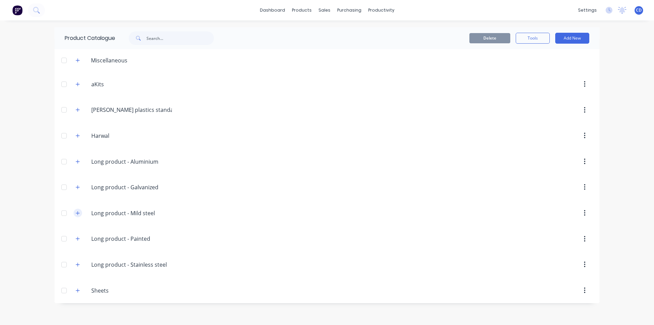
click at [79, 215] on icon "button" at bounding box center [78, 212] width 4 height 5
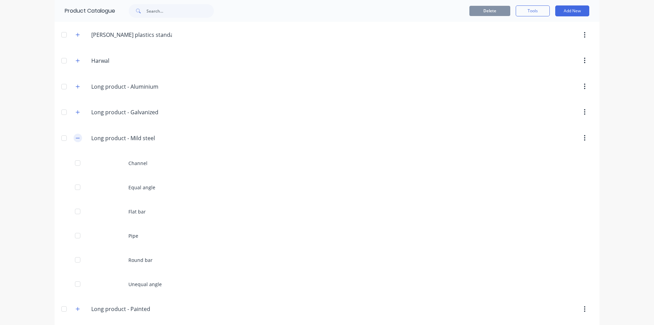
scroll to position [102, 0]
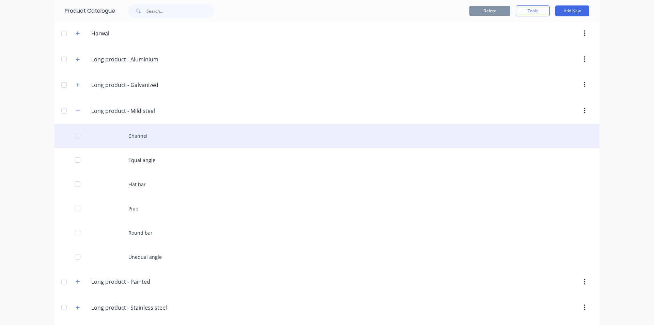
click at [108, 134] on div "Channel" at bounding box center [326, 136] width 545 height 24
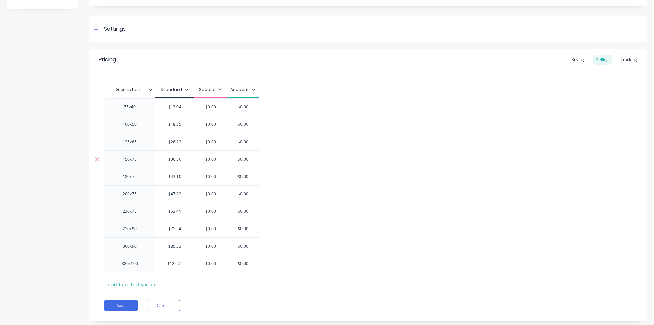
scroll to position [99, 0]
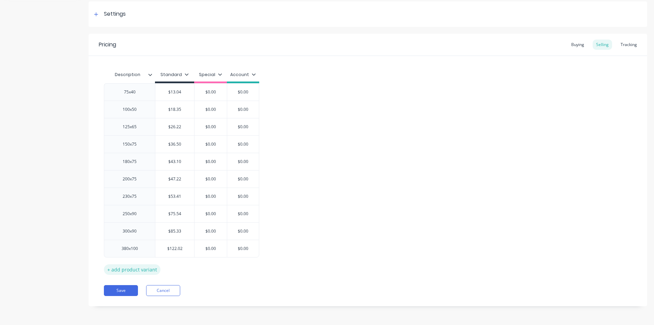
click at [111, 271] on div "+ add product variant" at bounding box center [132, 269] width 57 height 11
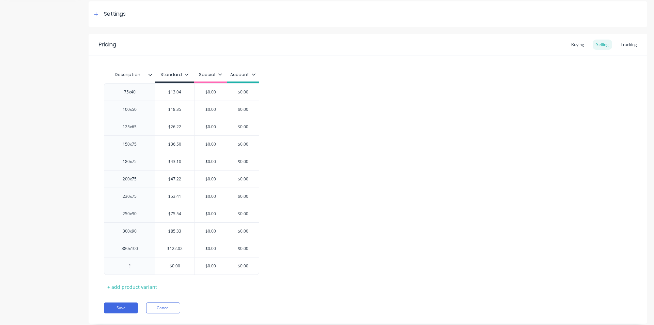
scroll to position [116, 0]
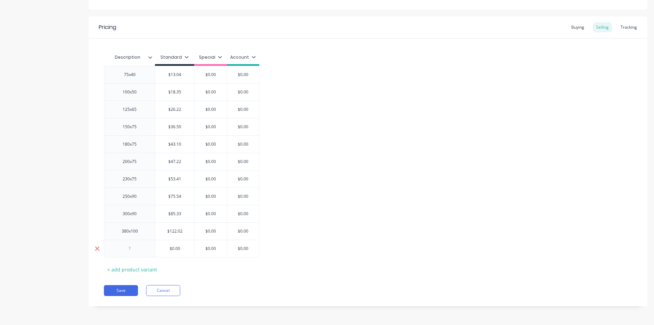
click at [97, 248] on icon at bounding box center [97, 248] width 4 height 4
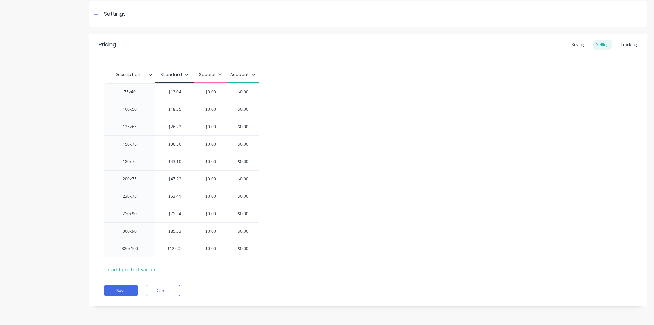
click at [212, 73] on div "Special" at bounding box center [210, 75] width 23 height 6
click at [348, 120] on div "75x40 $13.04 $0.00 $0.00 100x50 $18.35 $0.00 $0.00 125x65 $26.22 $0.00 $0.00 15…" at bounding box center [368, 170] width 528 height 174
click at [212, 74] on div "Special" at bounding box center [210, 75] width 23 height 6
click at [254, 74] on icon at bounding box center [254, 74] width 4 height 4
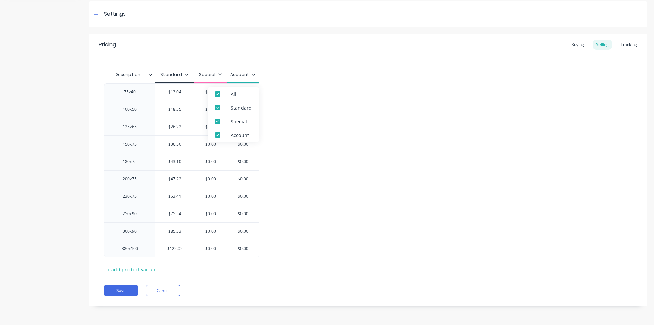
click at [254, 74] on icon at bounding box center [254, 74] width 4 height 4
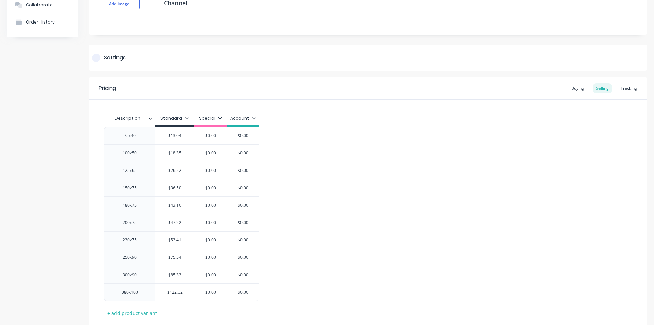
scroll to position [31, 0]
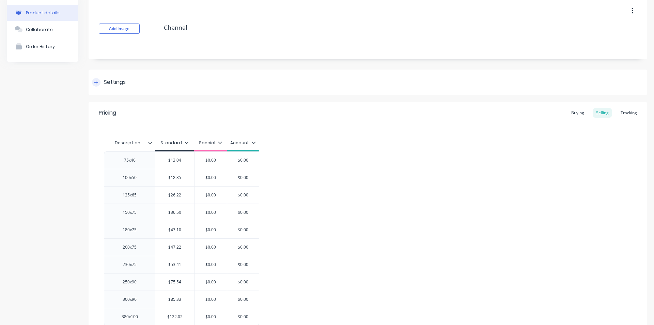
click at [99, 82] on div at bounding box center [96, 82] width 9 height 9
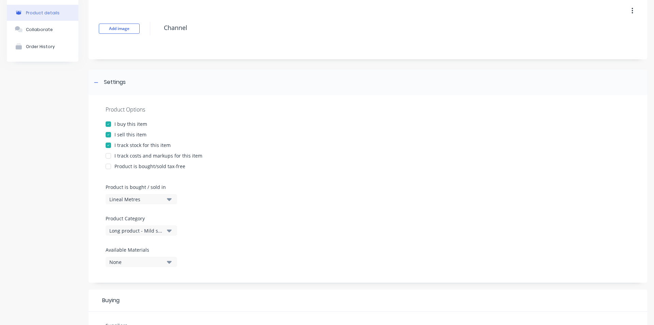
click at [168, 261] on icon "button" at bounding box center [169, 262] width 5 height 3
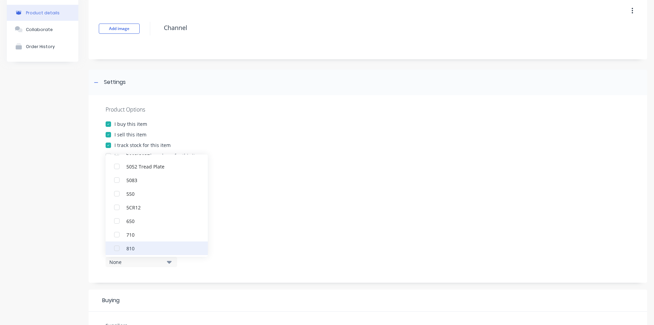
scroll to position [307, 0]
click at [169, 260] on icon "button" at bounding box center [169, 261] width 5 height 7
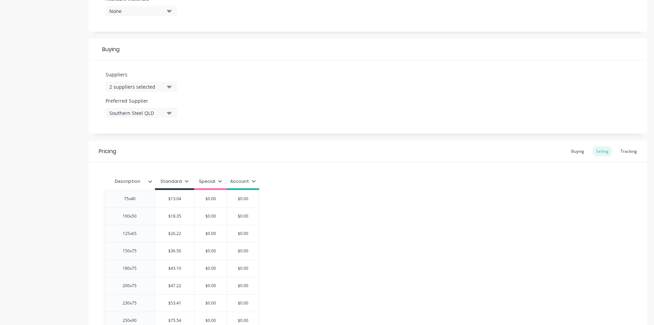
scroll to position [388, 0]
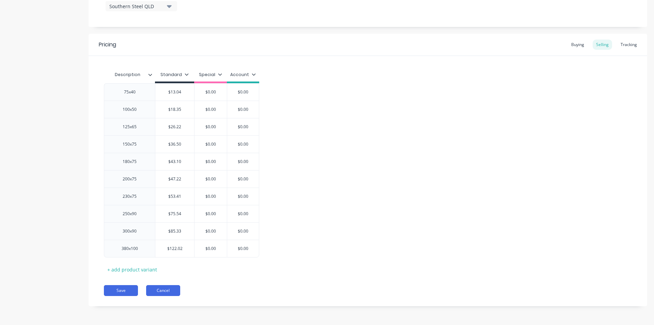
click at [164, 288] on button "Cancel" at bounding box center [163, 290] width 34 height 11
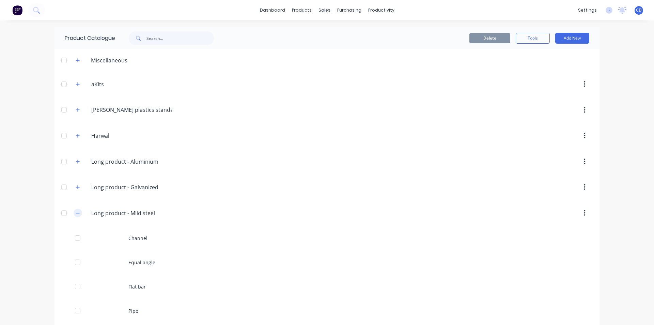
click at [76, 210] on icon "button" at bounding box center [78, 212] width 4 height 5
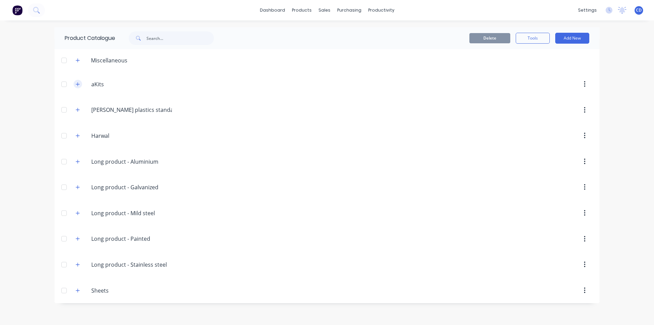
click at [79, 84] on icon "button" at bounding box center [78, 84] width 4 height 5
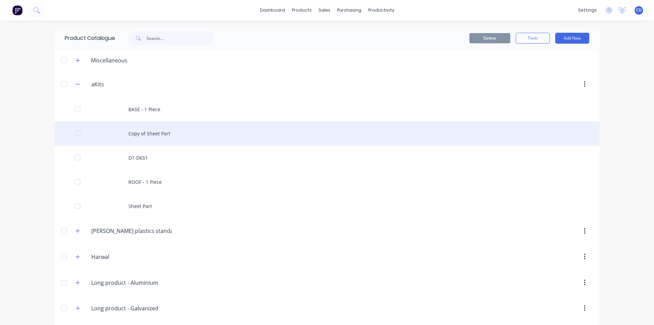
click at [132, 133] on div "Copy of Sheet Part" at bounding box center [326, 133] width 545 height 24
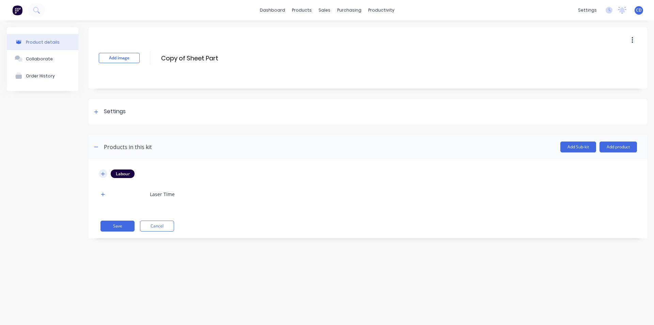
click at [103, 174] on icon "button" at bounding box center [103, 174] width 4 height 4
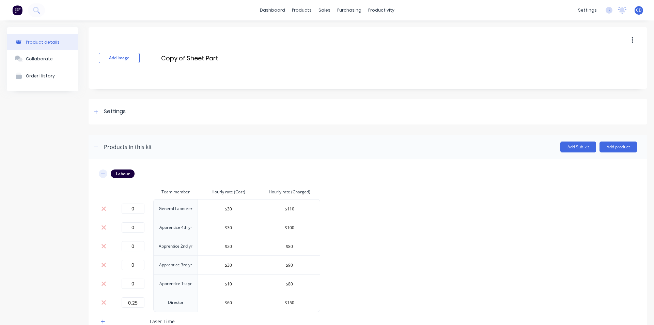
click at [103, 174] on icon "button" at bounding box center [103, 173] width 4 height 0
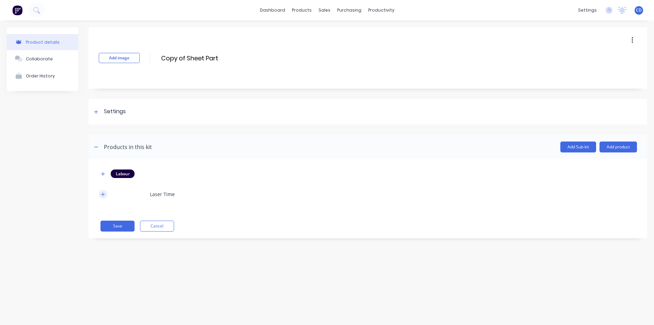
click at [103, 195] on icon "button" at bounding box center [103, 194] width 4 height 4
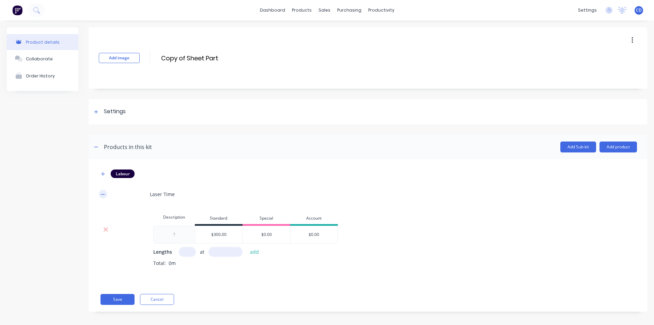
click at [103, 195] on icon "button" at bounding box center [103, 194] width 4 height 5
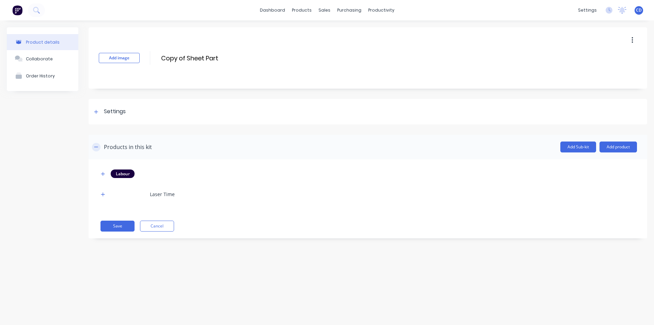
click at [97, 147] on icon "button" at bounding box center [96, 146] width 4 height 0
click at [97, 147] on icon "button" at bounding box center [96, 147] width 4 height 4
click at [97, 147] on icon "button" at bounding box center [96, 146] width 4 height 0
click at [97, 150] on button "button" at bounding box center [96, 147] width 9 height 9
click at [162, 223] on button "Cancel" at bounding box center [157, 225] width 34 height 11
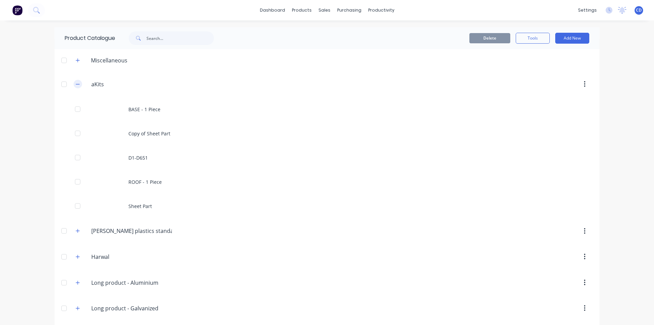
click at [77, 83] on icon "button" at bounding box center [78, 84] width 4 height 5
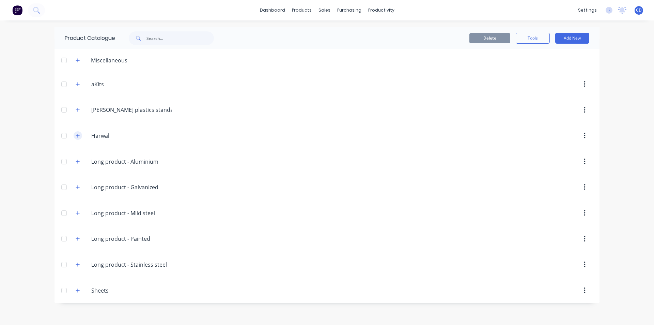
click at [78, 137] on icon "button" at bounding box center [78, 136] width 4 height 4
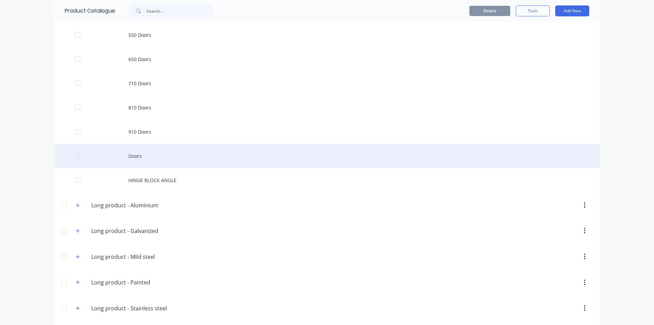
scroll to position [203, 0]
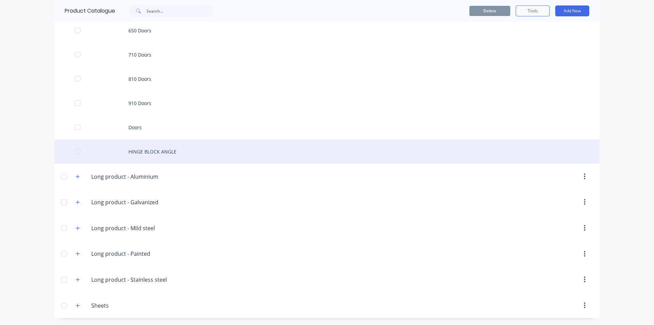
click at [122, 157] on div "HINGE BLOCK ANGLE" at bounding box center [326, 151] width 545 height 24
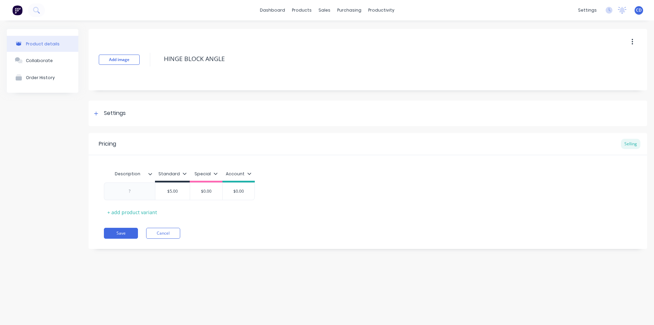
type textarea "x"
click at [168, 234] on button "Cancel" at bounding box center [163, 233] width 34 height 11
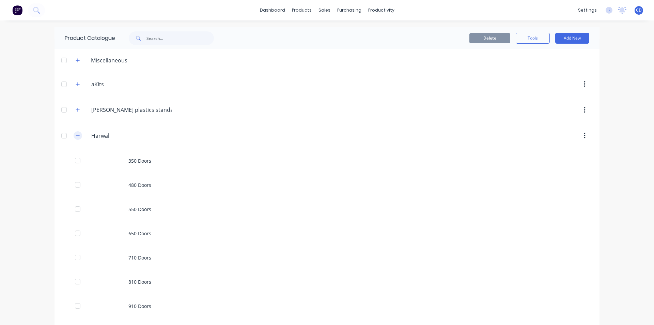
click at [78, 136] on button "button" at bounding box center [78, 135] width 9 height 9
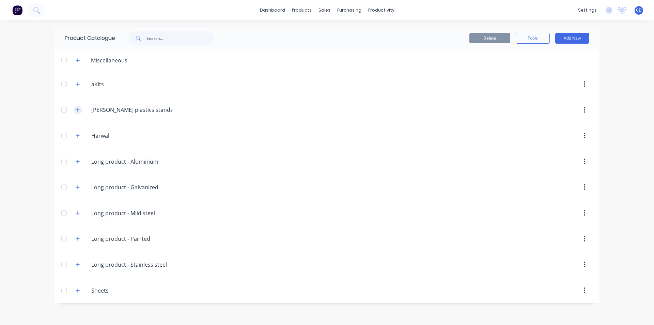
click at [81, 108] on button "button" at bounding box center [78, 110] width 9 height 9
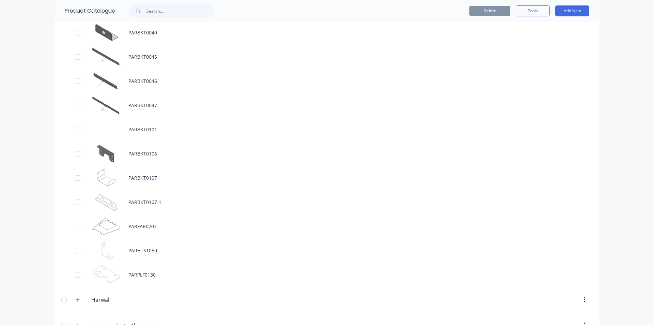
scroll to position [68, 0]
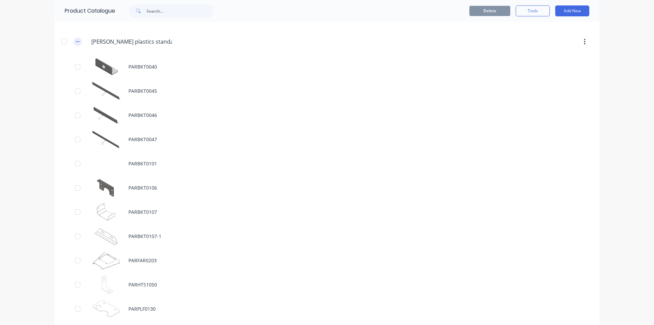
click at [77, 44] on icon "button" at bounding box center [78, 41] width 4 height 5
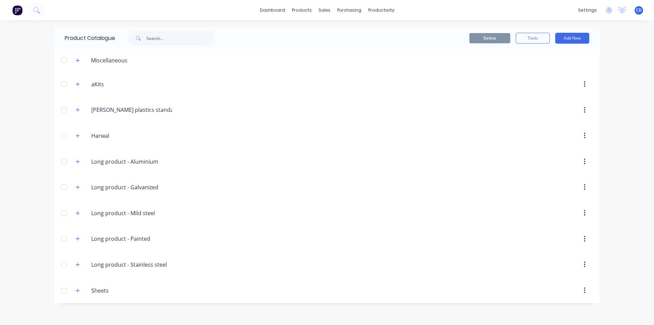
click at [194, 16] on div "dashboard products sales purchasing productivity dashboard products Product Cat…" at bounding box center [327, 10] width 654 height 20
click at [303, 9] on div "products" at bounding box center [301, 10] width 27 height 10
click at [328, 32] on div "Product Catalogue" at bounding box center [332, 33] width 42 height 6
click at [327, 45] on div "Materials" at bounding box center [321, 46] width 20 height 6
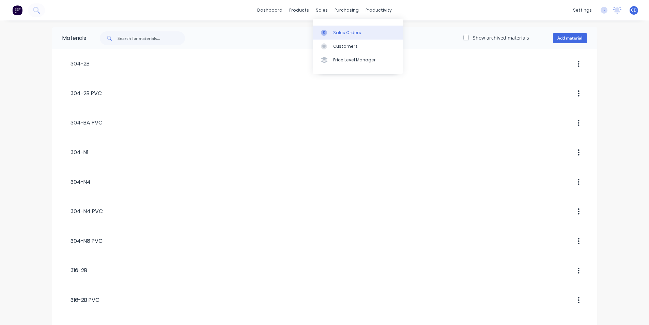
click at [341, 31] on div "Sales Orders" at bounding box center [347, 33] width 28 height 6
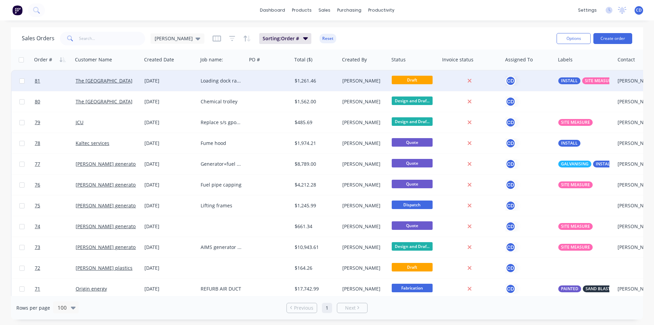
click at [115, 86] on div "The [GEOGRAPHIC_DATA]" at bounding box center [107, 81] width 69 height 20
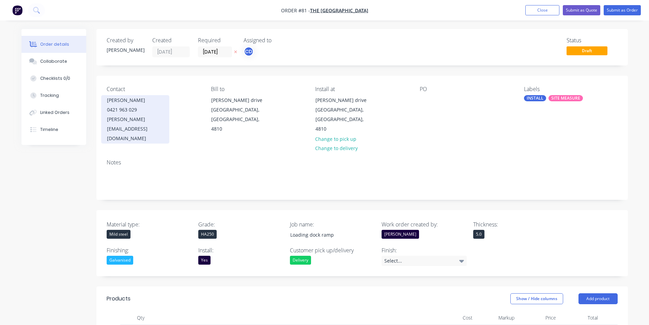
click at [124, 104] on div "[PERSON_NAME]" at bounding box center [135, 100] width 57 height 10
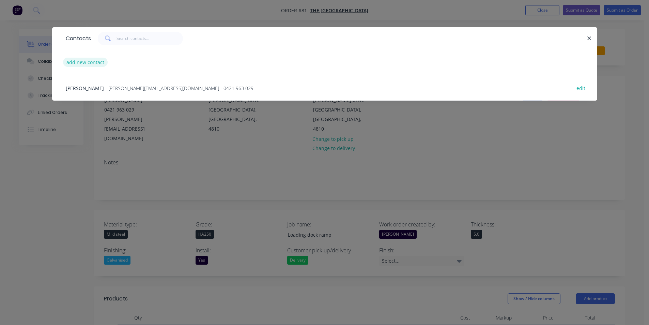
click at [96, 63] on button "add new contact" at bounding box center [85, 62] width 45 height 9
select select "AU"
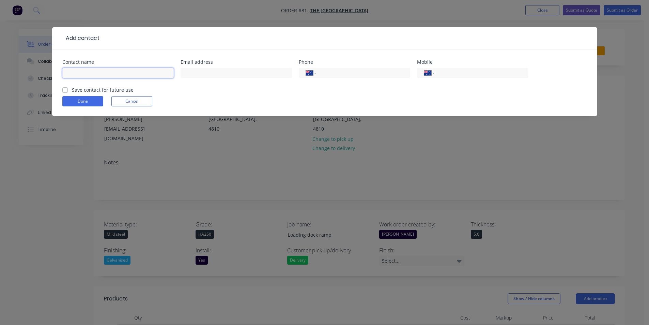
click at [102, 71] on input "text" at bounding box center [117, 73] width 111 height 10
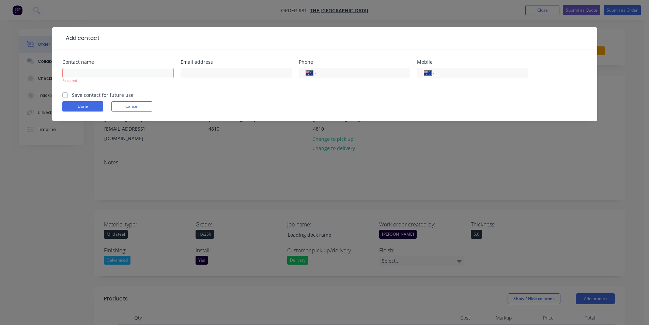
click at [110, 47] on header "Add contact" at bounding box center [324, 38] width 545 height 22
click at [124, 103] on button "Cancel" at bounding box center [131, 106] width 41 height 10
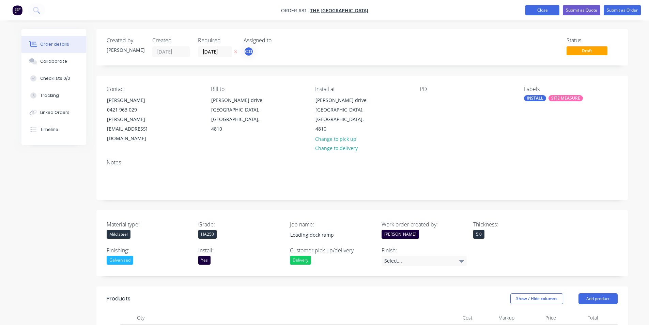
click at [541, 8] on button "Close" at bounding box center [542, 10] width 34 height 10
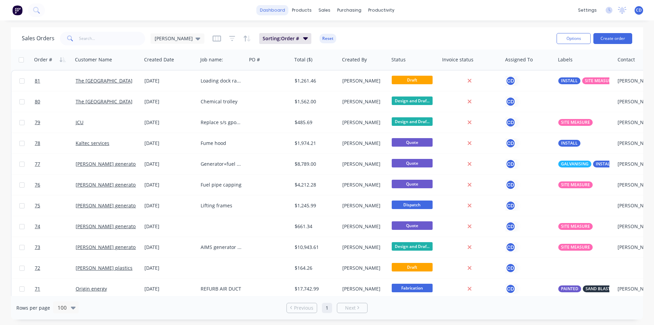
click at [272, 11] on link "dashboard" at bounding box center [272, 10] width 32 height 10
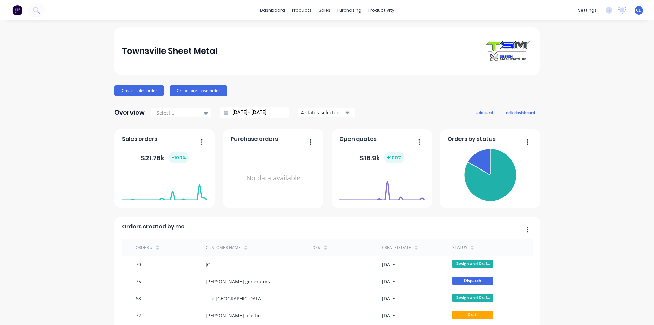
click at [348, 115] on button "4 status selected" at bounding box center [326, 112] width 58 height 10
click at [204, 111] on icon at bounding box center [206, 112] width 5 height 7
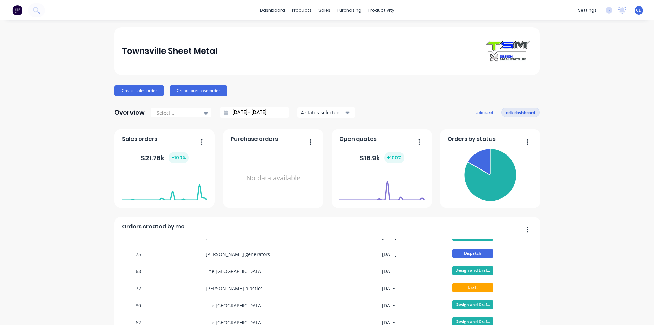
click at [525, 109] on button "edit dashboard" at bounding box center [520, 112] width 38 height 9
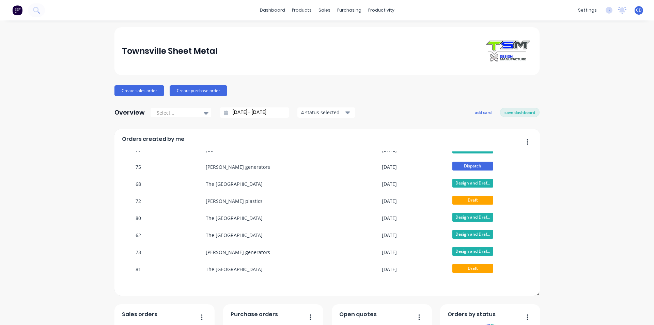
drag, startPoint x: 524, startPoint y: 229, endPoint x: 523, endPoint y: 138, distance: 90.9
click at [523, 138] on button "button" at bounding box center [525, 142] width 14 height 11
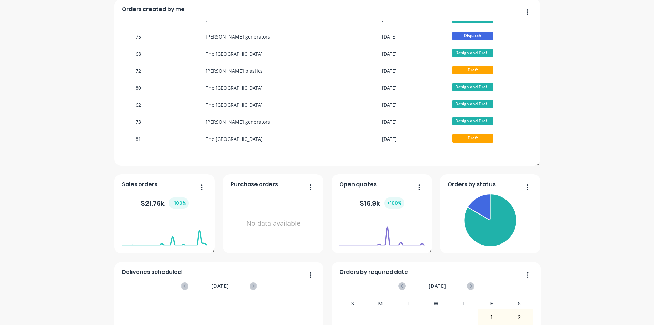
scroll to position [68, 0]
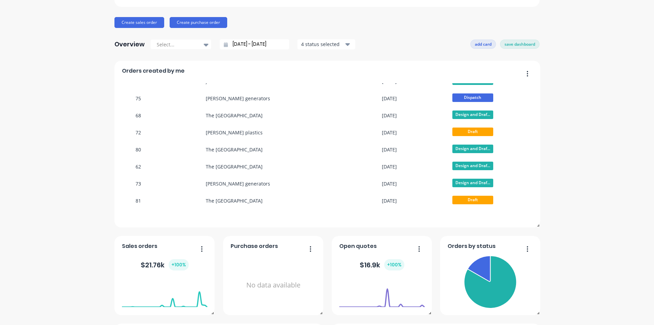
click at [485, 44] on button "add card" at bounding box center [483, 44] width 26 height 9
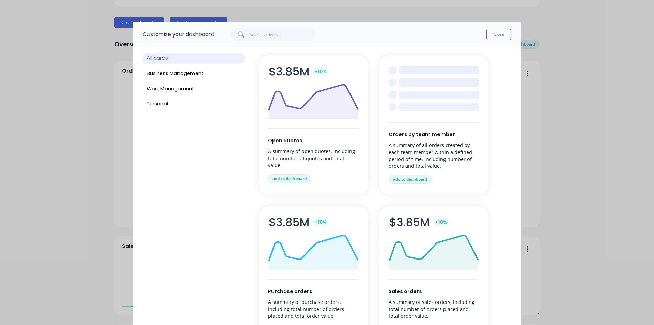
scroll to position [0, 0]
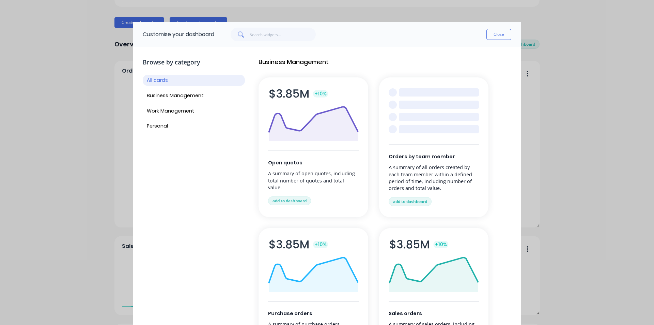
click at [500, 31] on button "Close" at bounding box center [498, 34] width 25 height 11
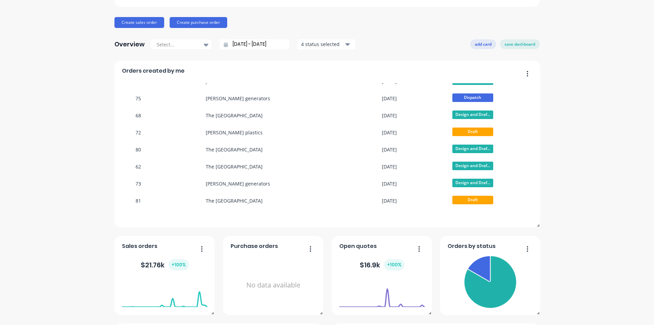
click at [484, 46] on button "add card" at bounding box center [483, 44] width 26 height 9
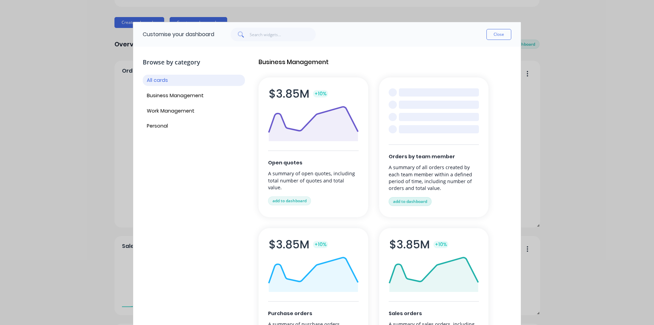
click at [408, 199] on button "add to dashboard" at bounding box center [410, 201] width 43 height 9
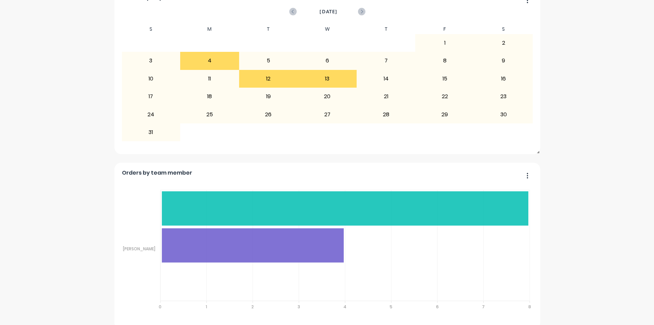
scroll to position [590, 0]
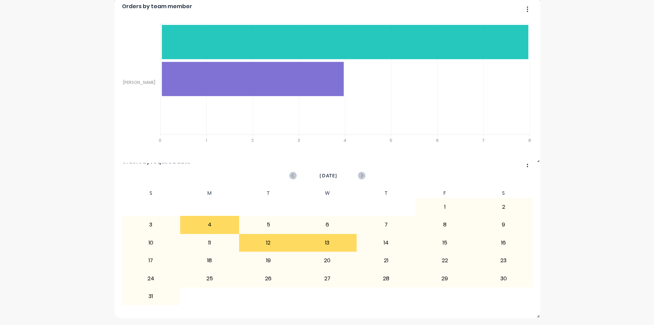
drag, startPoint x: 526, startPoint y: 164, endPoint x: 528, endPoint y: 9, distance: 155.0
click at [528, 9] on button "button" at bounding box center [525, 9] width 14 height 11
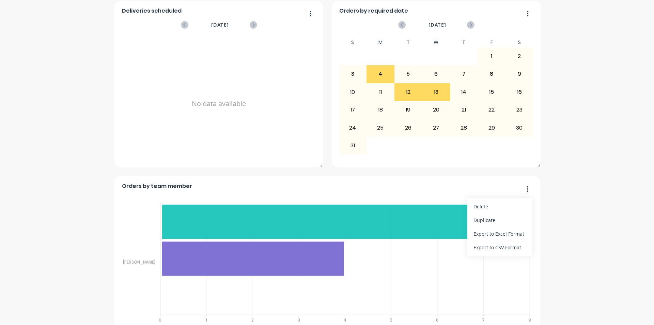
scroll to position [386, 0]
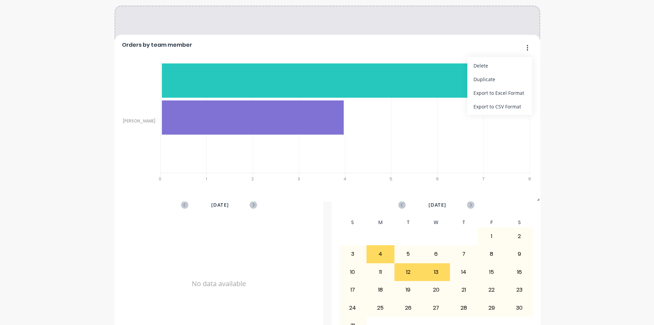
drag, startPoint x: 523, startPoint y: 194, endPoint x: 507, endPoint y: 37, distance: 157.8
click at [507, 38] on div "Orders by team member Delete Duplicate Export to Excel Format Export to CSV For…" at bounding box center [327, 118] width 426 height 167
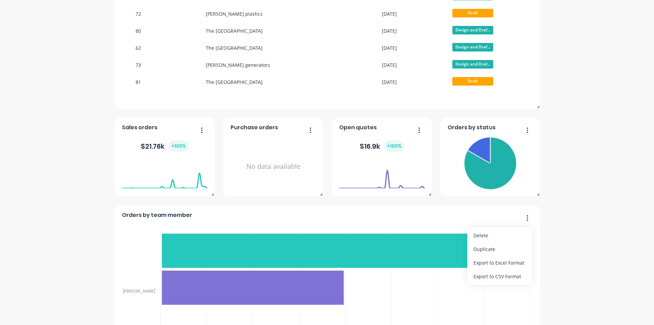
scroll to position [182, 0]
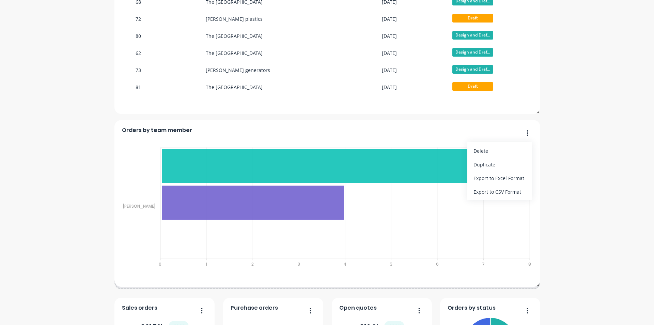
drag, startPoint x: 526, startPoint y: 223, endPoint x: 527, endPoint y: 134, distance: 89.9
click at [527, 134] on button "button" at bounding box center [525, 133] width 14 height 11
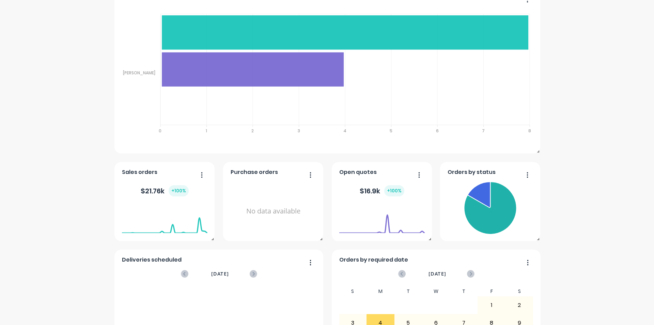
scroll to position [318, 0]
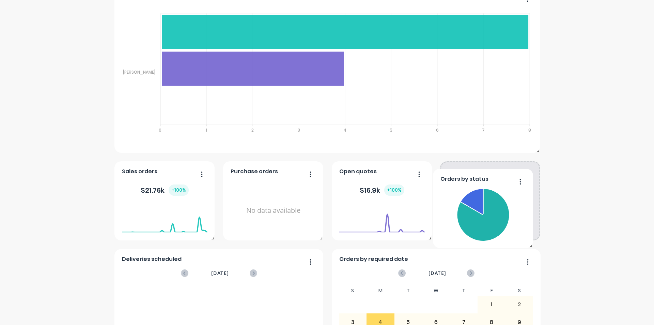
drag, startPoint x: 524, startPoint y: 173, endPoint x: 521, endPoint y: 176, distance: 3.9
click at [523, 180] on div "Orders by status" at bounding box center [483, 208] width 100 height 79
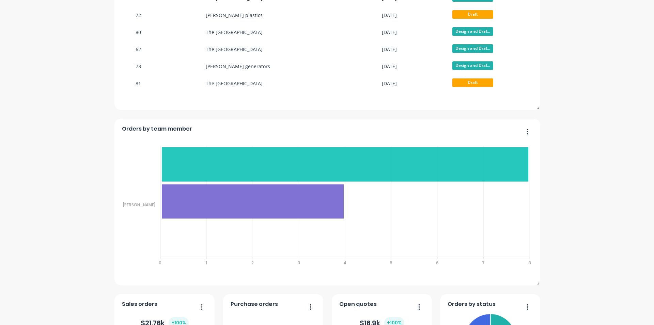
scroll to position [216, 0]
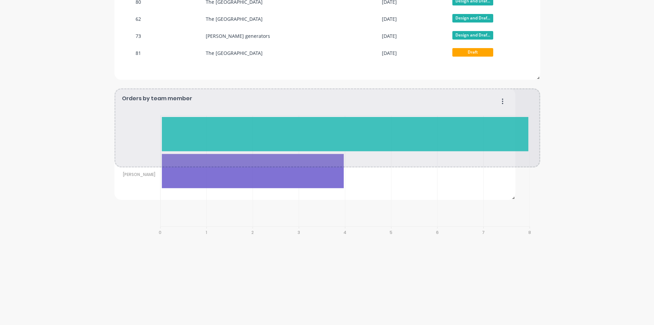
drag, startPoint x: 536, startPoint y: 252, endPoint x: 512, endPoint y: 197, distance: 60.5
click at [512, 197] on span at bounding box center [511, 196] width 7 height 7
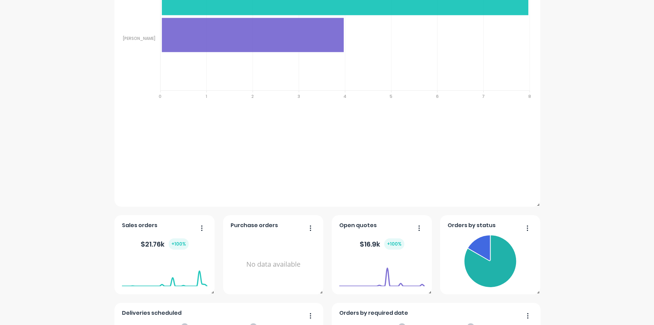
scroll to position [352, 0]
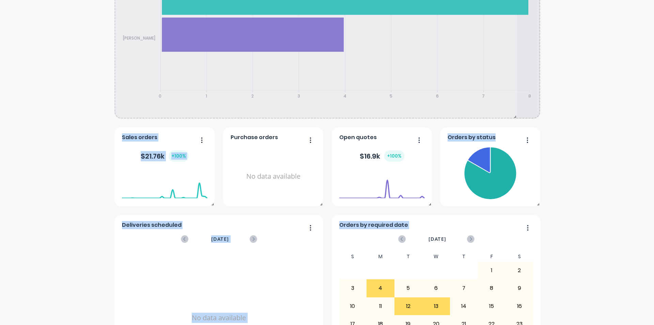
drag, startPoint x: 536, startPoint y: 204, endPoint x: 513, endPoint y: 135, distance: 73.6
click at [513, 135] on div "Orders by team member Sales Quotes Purchases [PERSON_NAME] [PERSON_NAME] 8 8 7 …" at bounding box center [326, 166] width 425 height 779
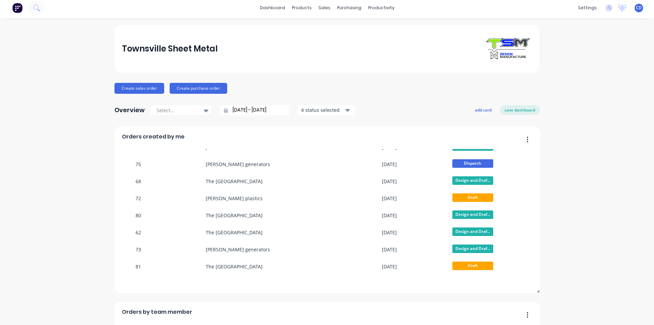
scroll to position [0, 0]
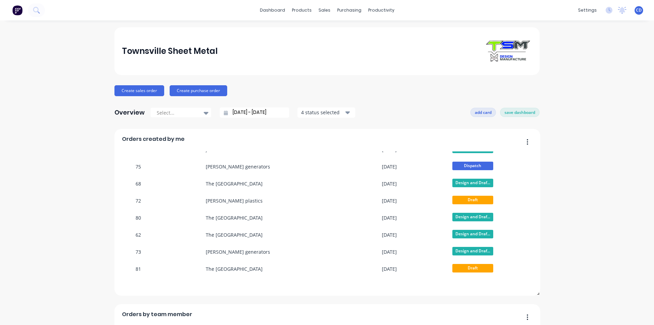
click at [479, 113] on button "add card" at bounding box center [483, 112] width 26 height 9
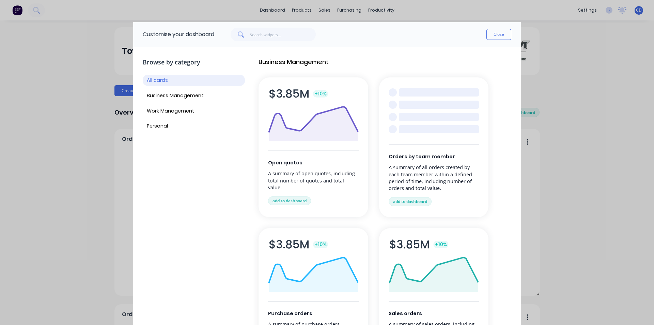
click at [421, 165] on p "A summary of all orders created by each team member within a defined period of …" at bounding box center [434, 178] width 91 height 28
click at [275, 30] on input "text" at bounding box center [283, 35] width 66 height 14
click at [495, 35] on button "Close" at bounding box center [498, 34] width 25 height 11
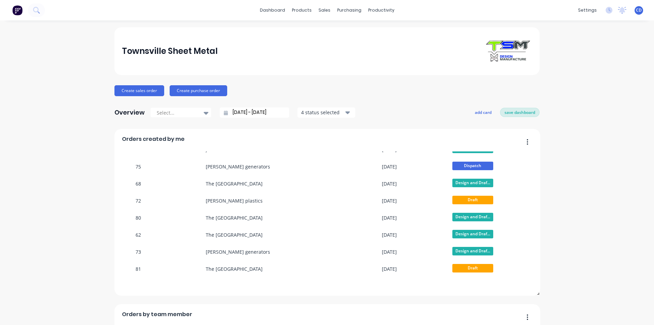
click at [515, 111] on button "save dashboard" at bounding box center [520, 112] width 40 height 9
click at [204, 111] on icon at bounding box center [206, 112] width 5 height 7
click at [195, 165] on div "Year to date" at bounding box center [180, 165] width 61 height 13
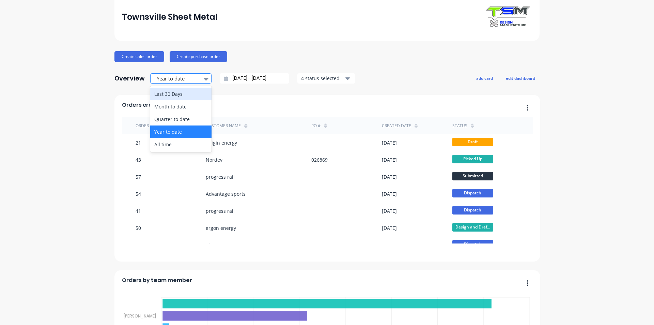
click at [204, 79] on icon at bounding box center [206, 78] width 5 height 7
click at [187, 111] on div "Month to date" at bounding box center [180, 106] width 61 height 13
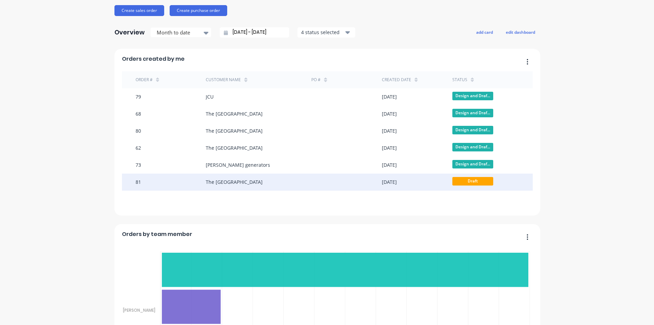
scroll to position [68, 0]
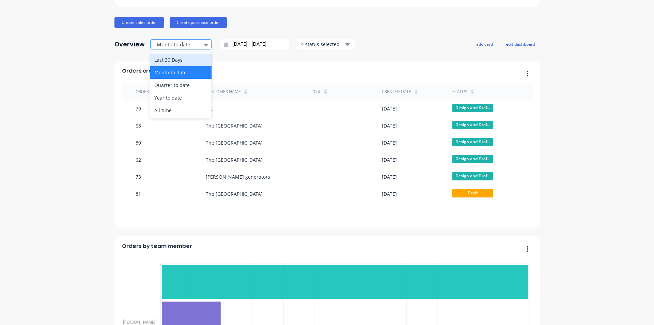
click at [204, 46] on icon at bounding box center [206, 44] width 5 height 7
click at [176, 98] on div "Year to date" at bounding box center [180, 97] width 61 height 13
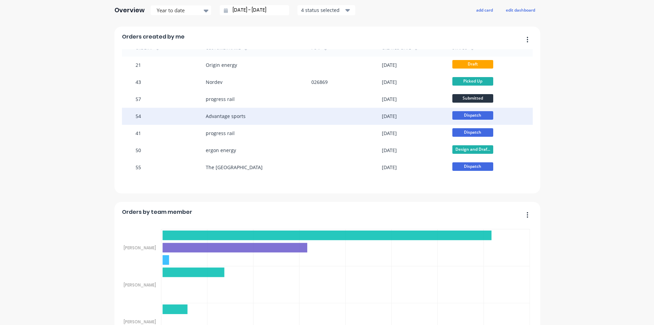
scroll to position [0, 0]
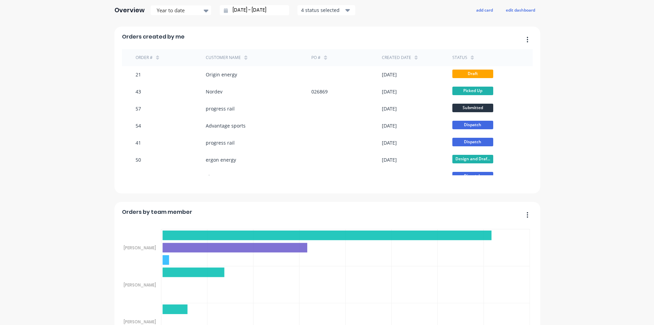
click at [527, 38] on icon "button" at bounding box center [528, 39] width 2 height 7
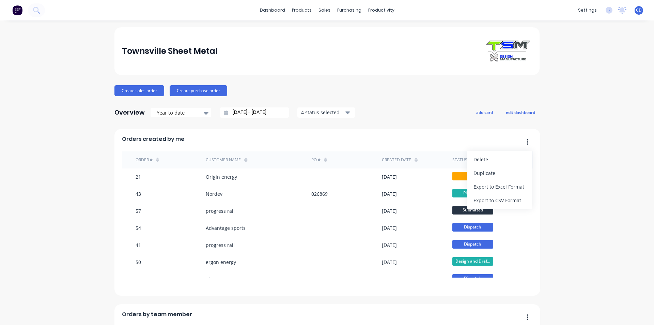
scroll to position [34, 0]
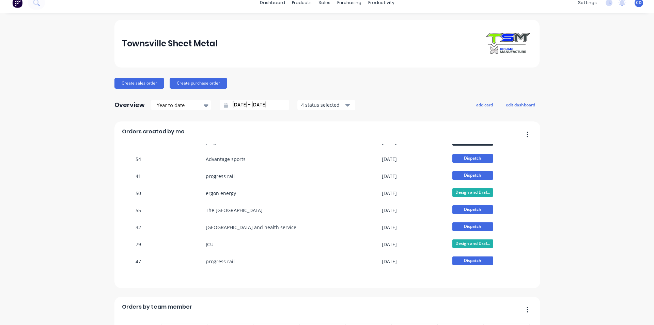
scroll to position [0, 0]
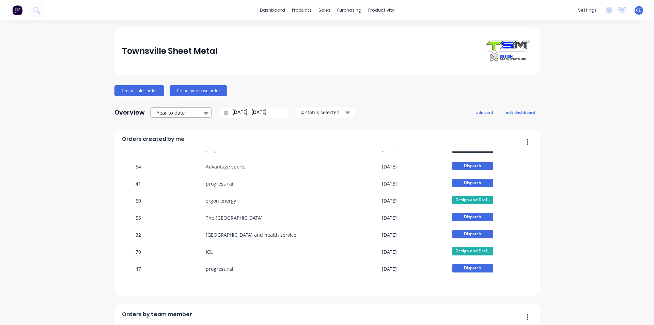
click at [204, 110] on icon at bounding box center [206, 112] width 5 height 7
click at [192, 141] on div "Month to date" at bounding box center [180, 140] width 61 height 13
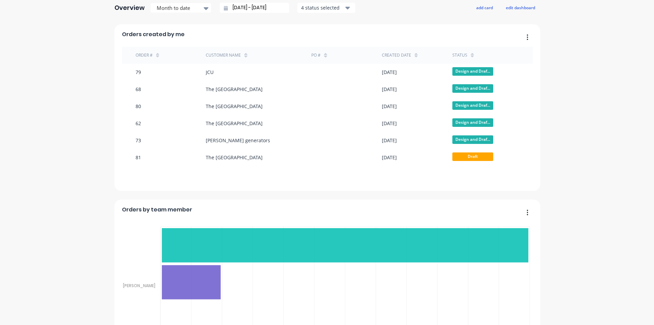
scroll to position [34, 0]
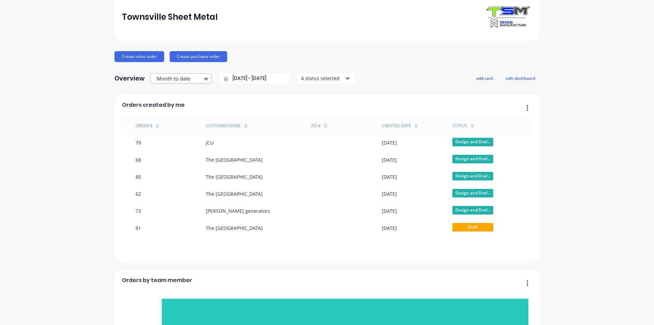
click at [201, 80] on div at bounding box center [206, 79] width 10 height 12
click at [191, 120] on div "Quarter to date" at bounding box center [180, 119] width 61 height 13
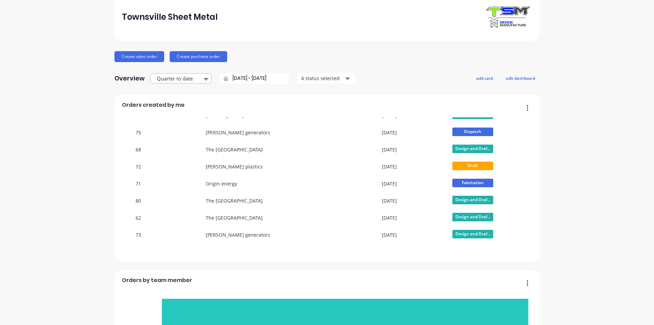
click at [204, 77] on icon at bounding box center [206, 78] width 5 height 7
click at [182, 133] on div "Year to date" at bounding box center [180, 131] width 61 height 13
type input "[DATE] - [DATE]"
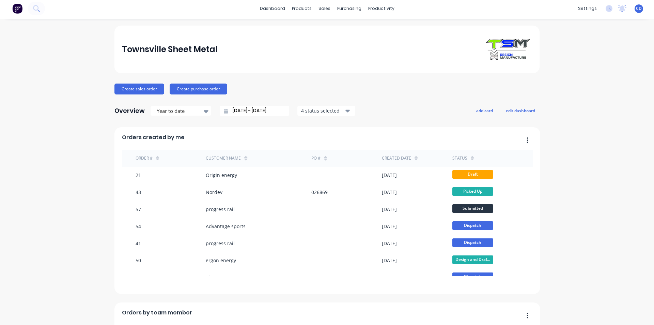
scroll to position [0, 0]
